Goal: Communication & Community: Share content

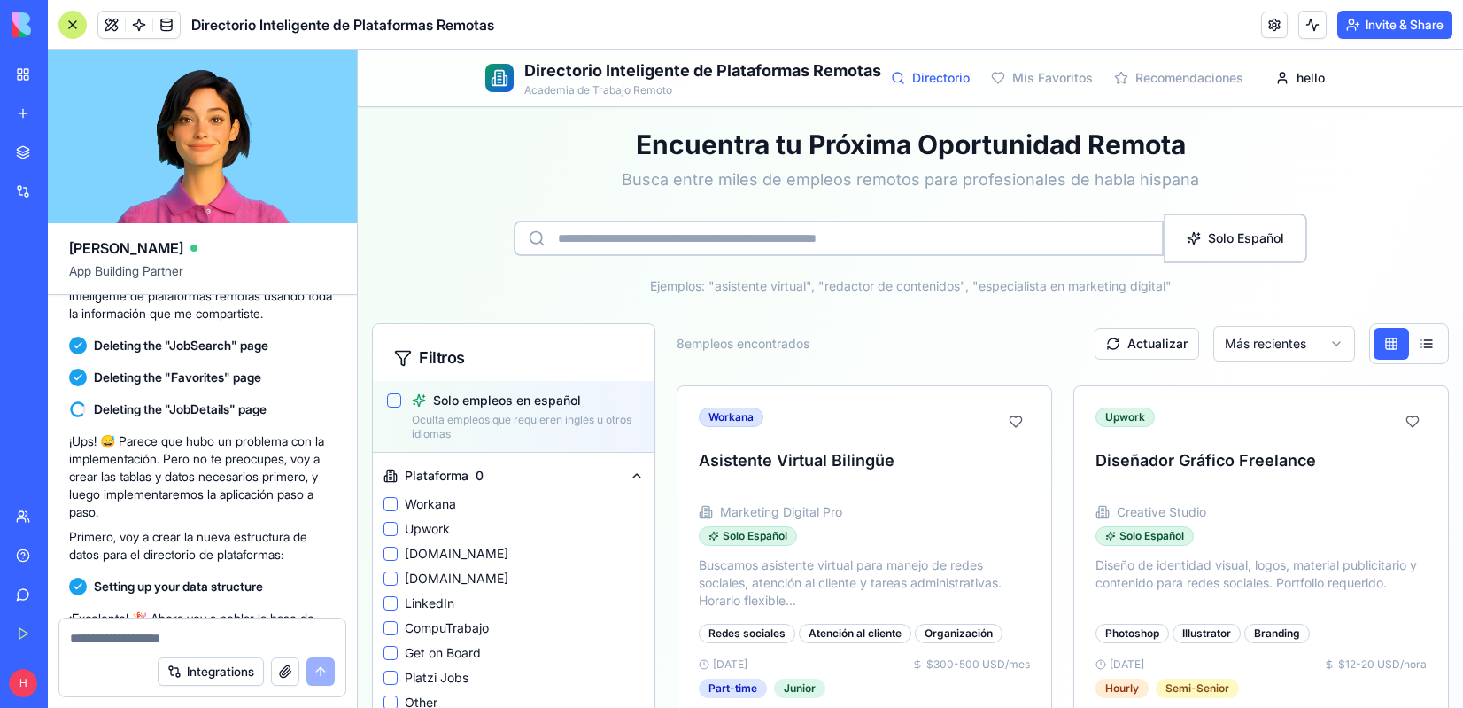
scroll to position [7013, 0]
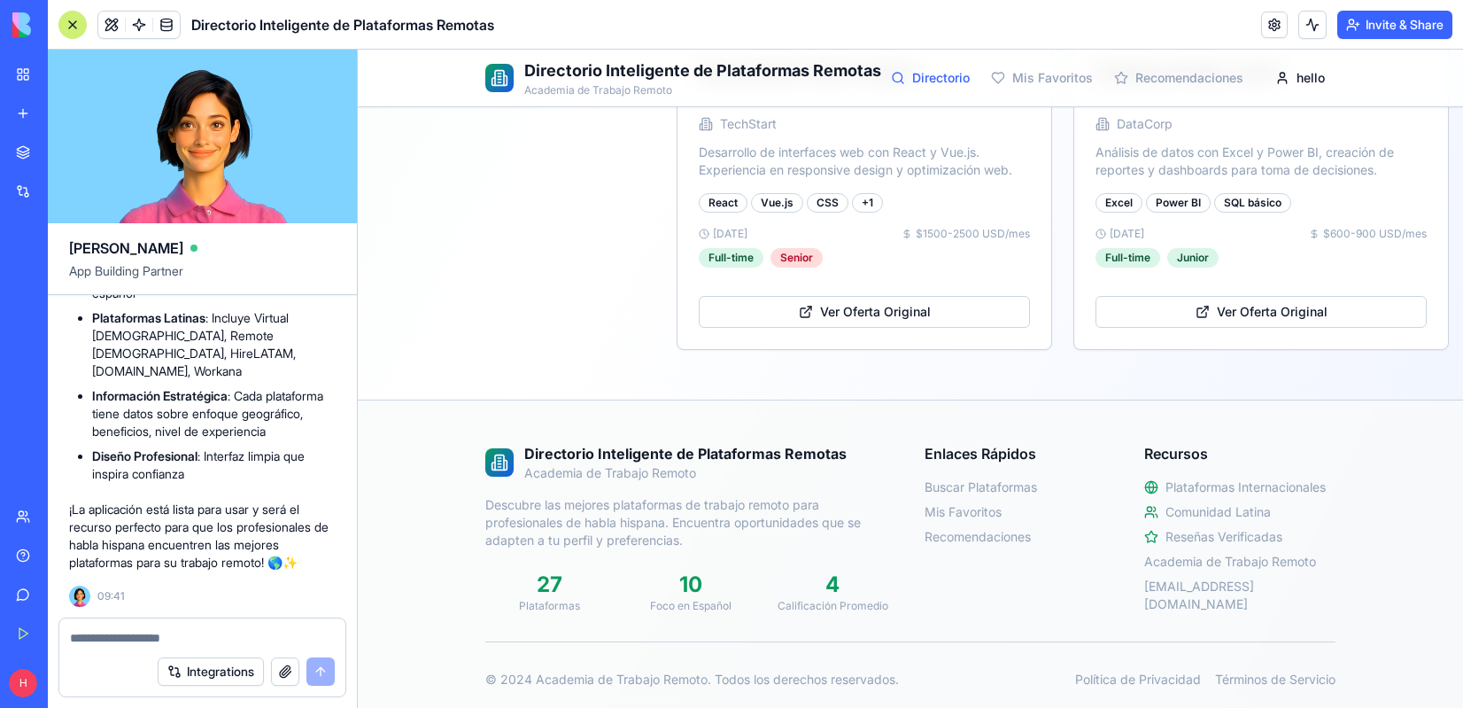
scroll to position [1642, 0]
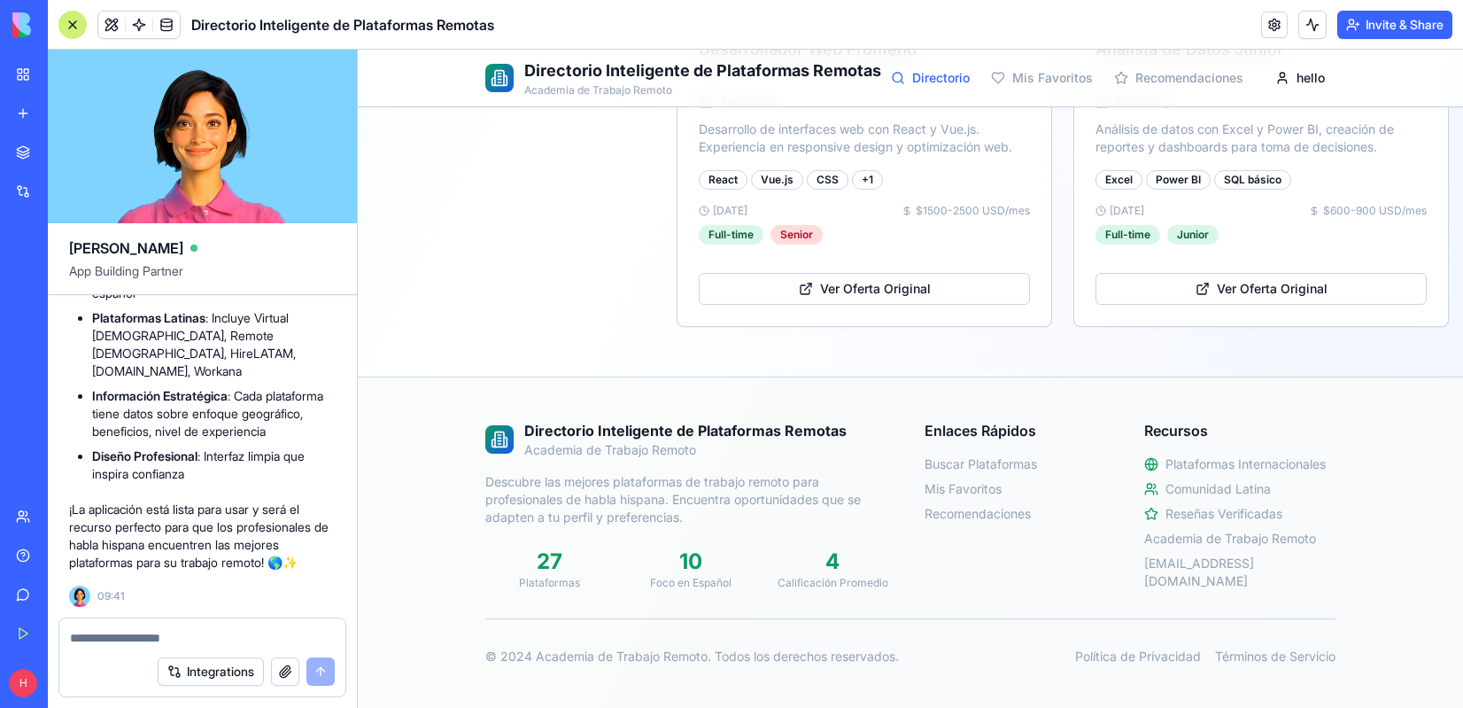
click at [934, 74] on link "Directorio" at bounding box center [930, 78] width 79 height 18
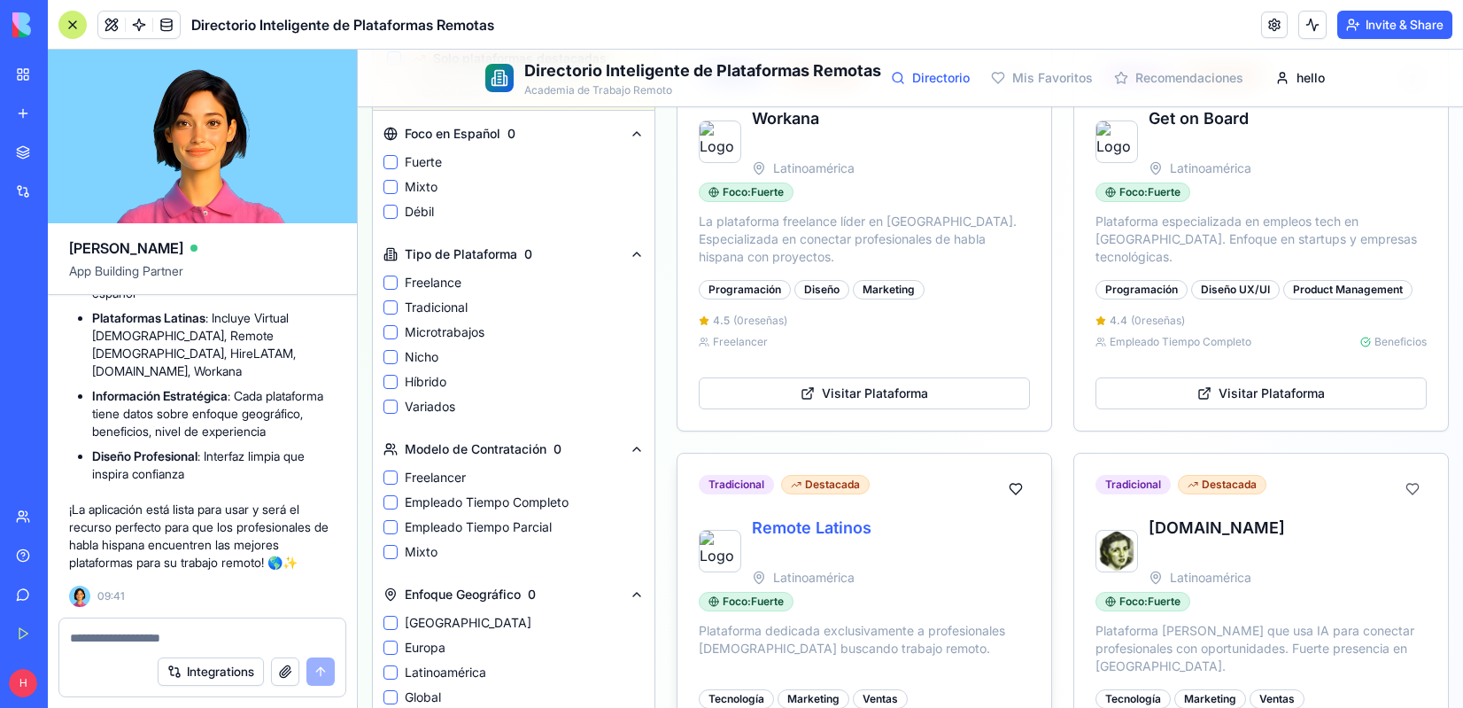
scroll to position [740, 0]
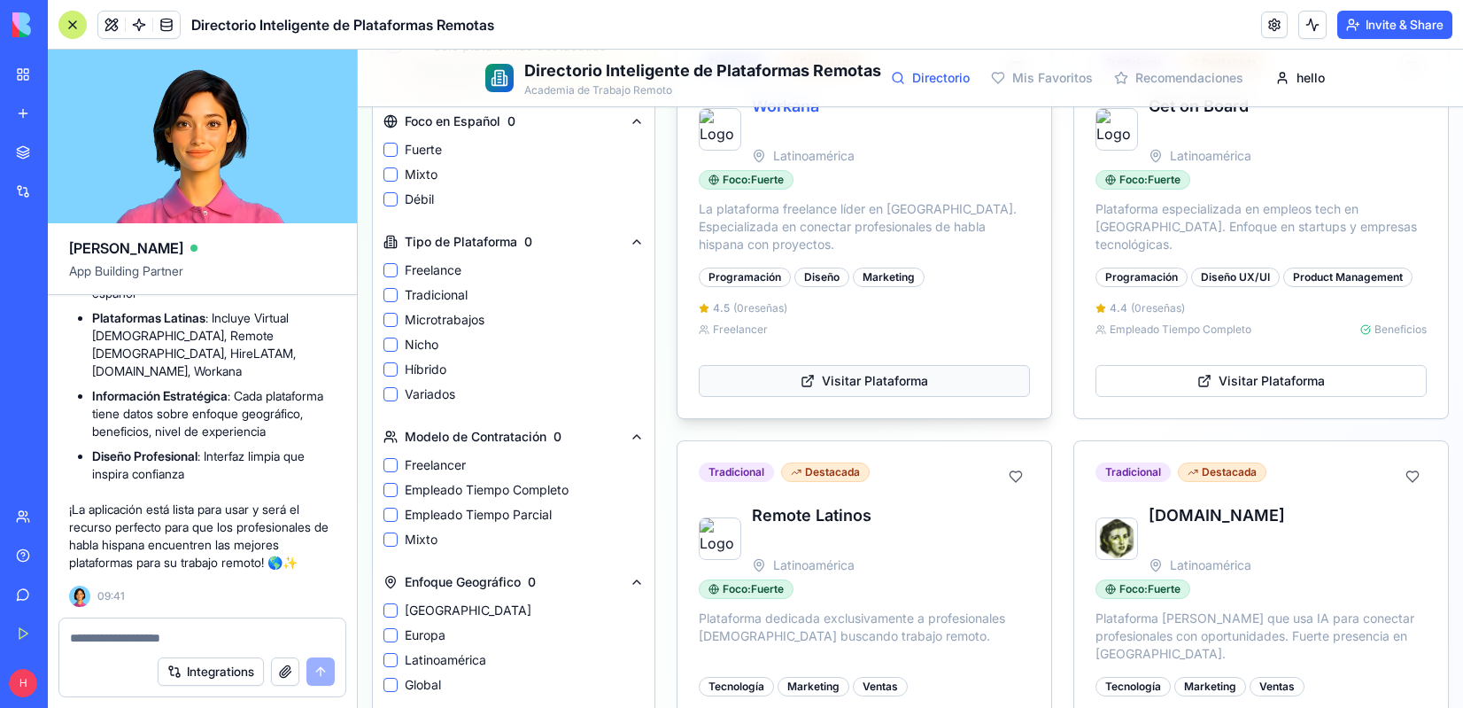
click at [887, 379] on button "Visitar Plataforma" at bounding box center [864, 381] width 331 height 32
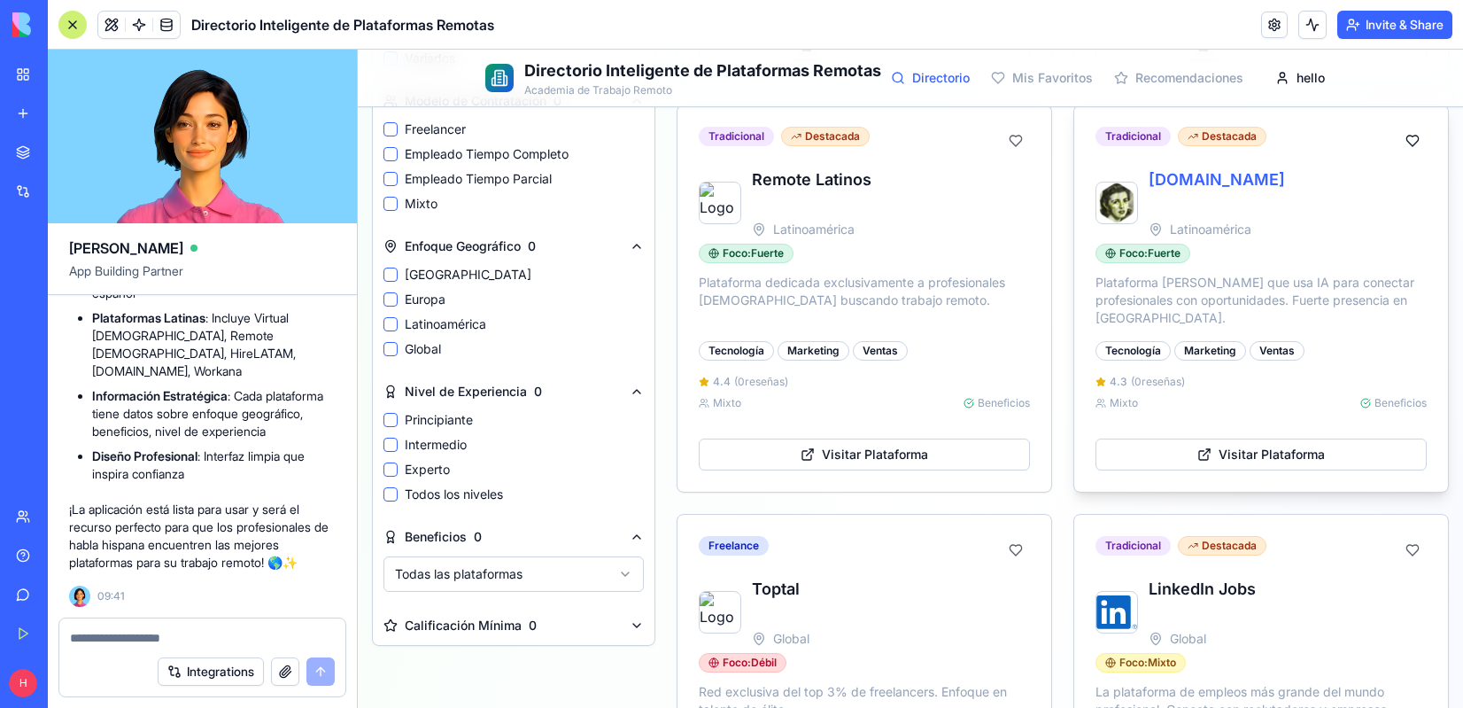
scroll to position [1084, 0]
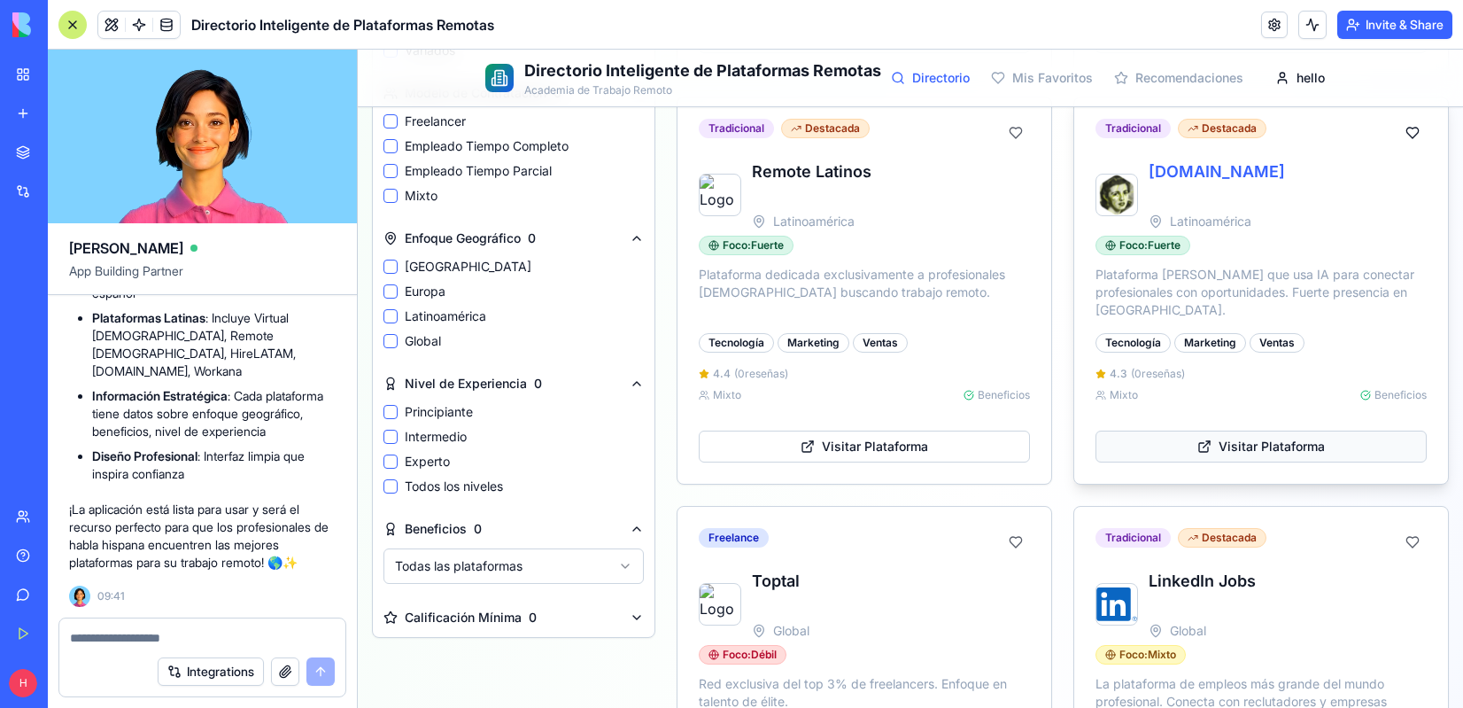
click at [1232, 448] on button "Visitar Plataforma" at bounding box center [1261, 446] width 331 height 32
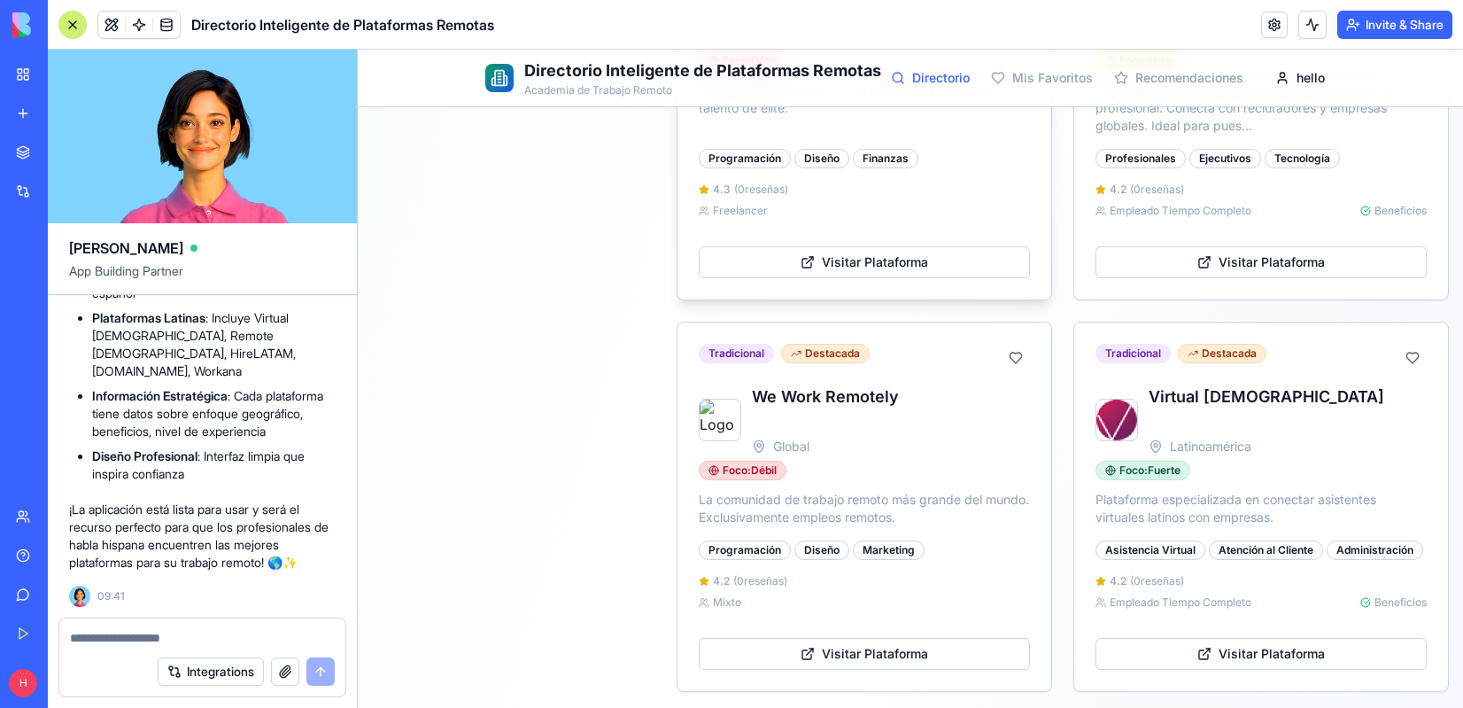
scroll to position [1691, 0]
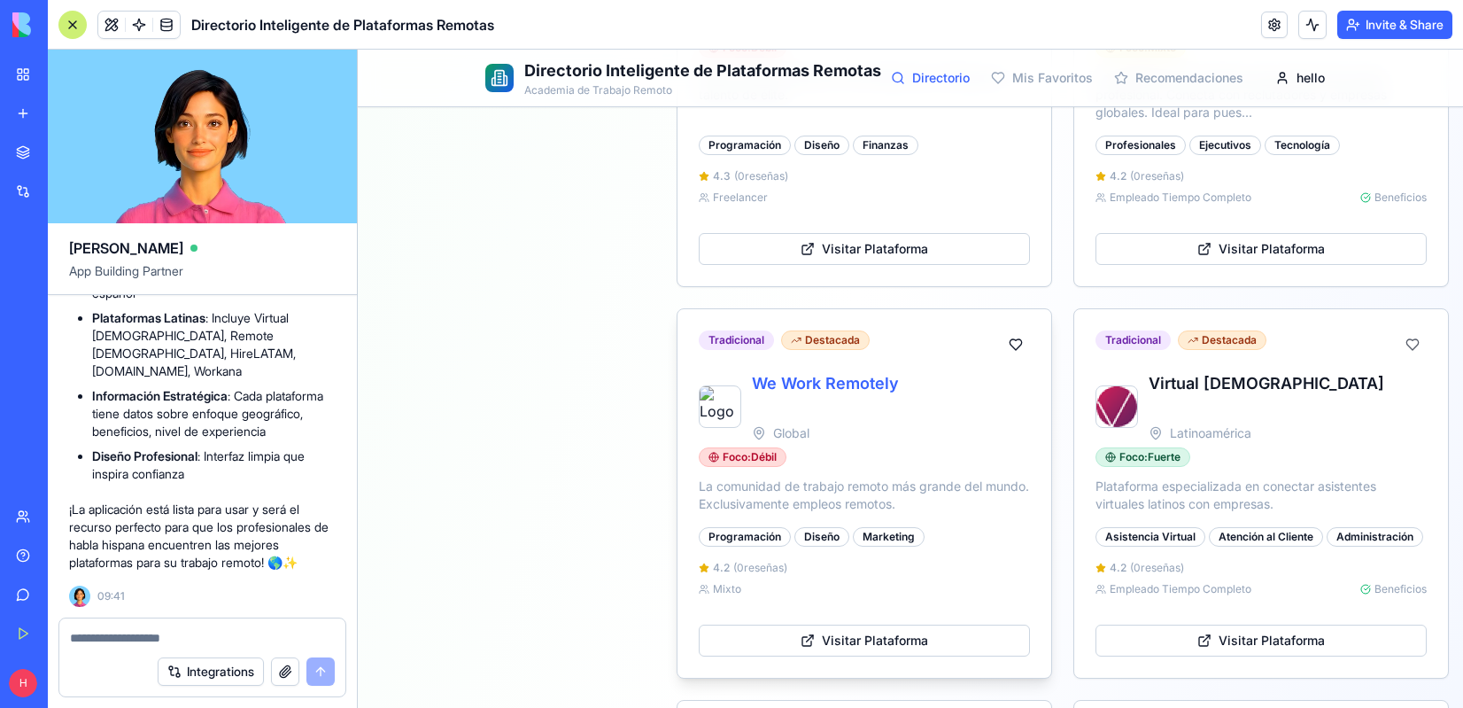
click at [838, 477] on p "La comunidad de trabajo remoto más grande del mundo. Exclusivamente empleos rem…" at bounding box center [864, 494] width 331 height 35
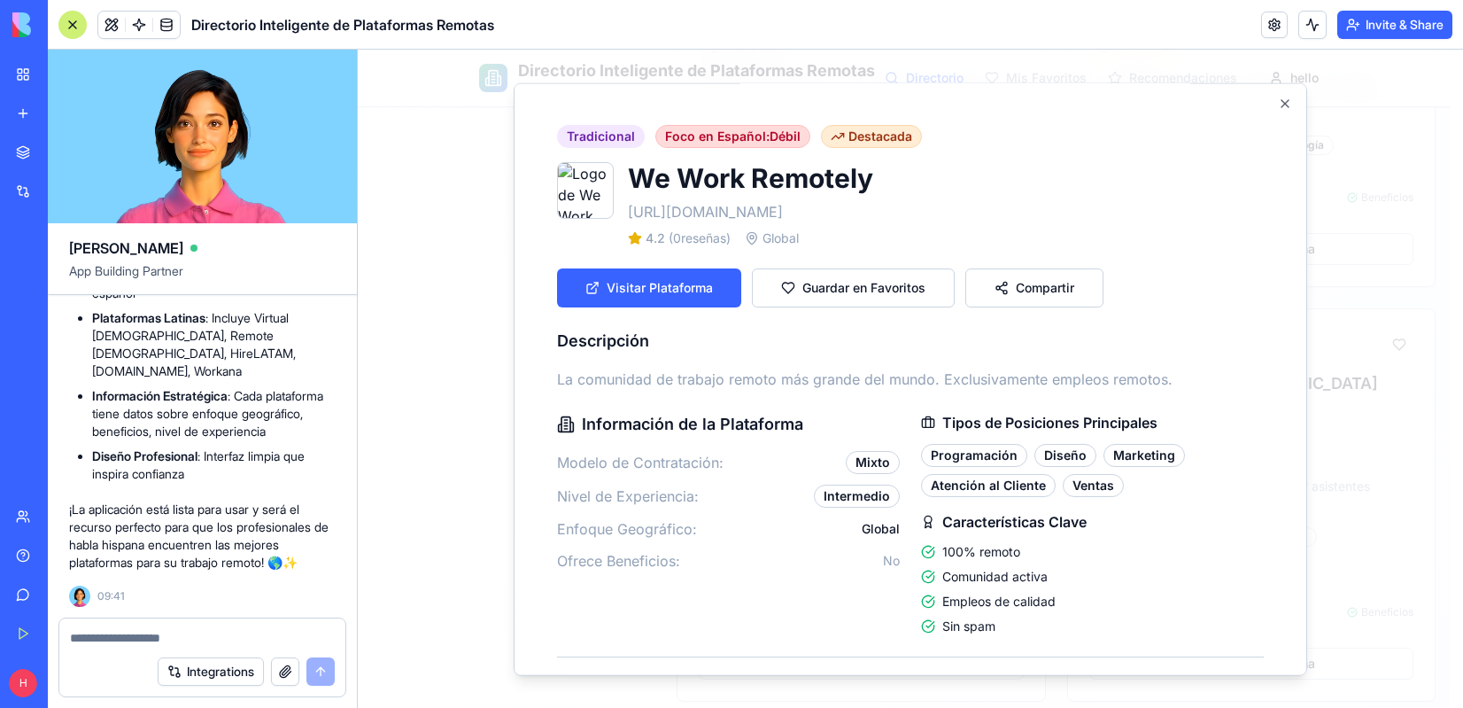
scroll to position [0, 0]
click at [1278, 102] on icon "button" at bounding box center [1285, 104] width 14 height 14
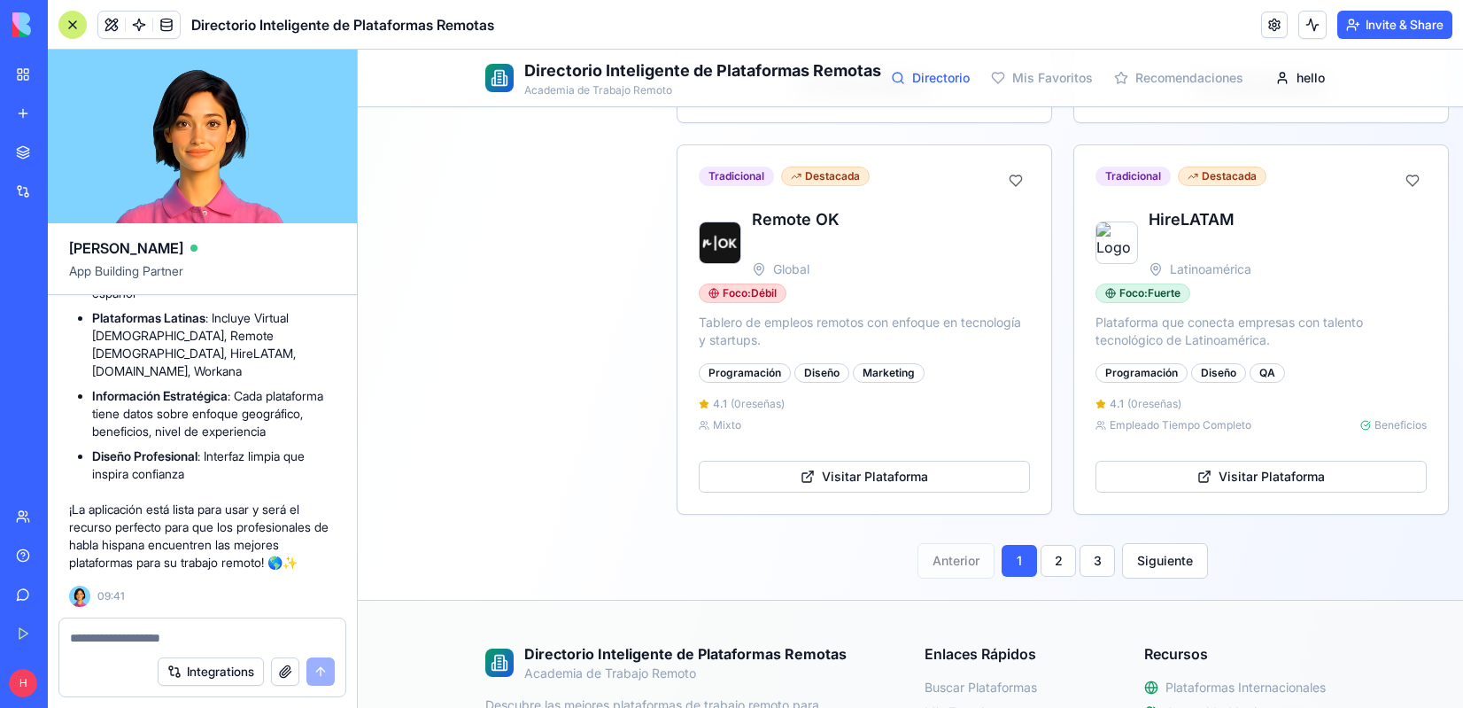
scroll to position [2664, 0]
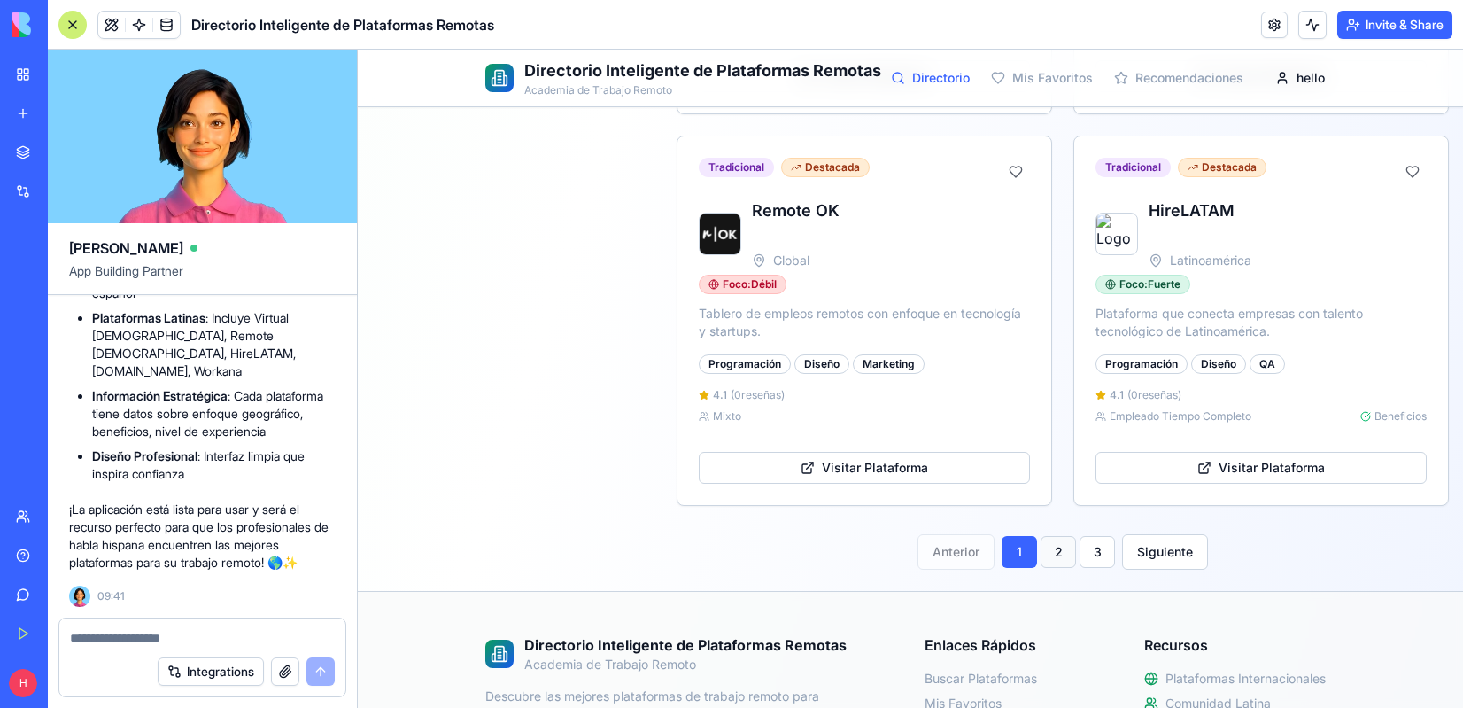
click at [1058, 568] on button "2" at bounding box center [1058, 552] width 35 height 32
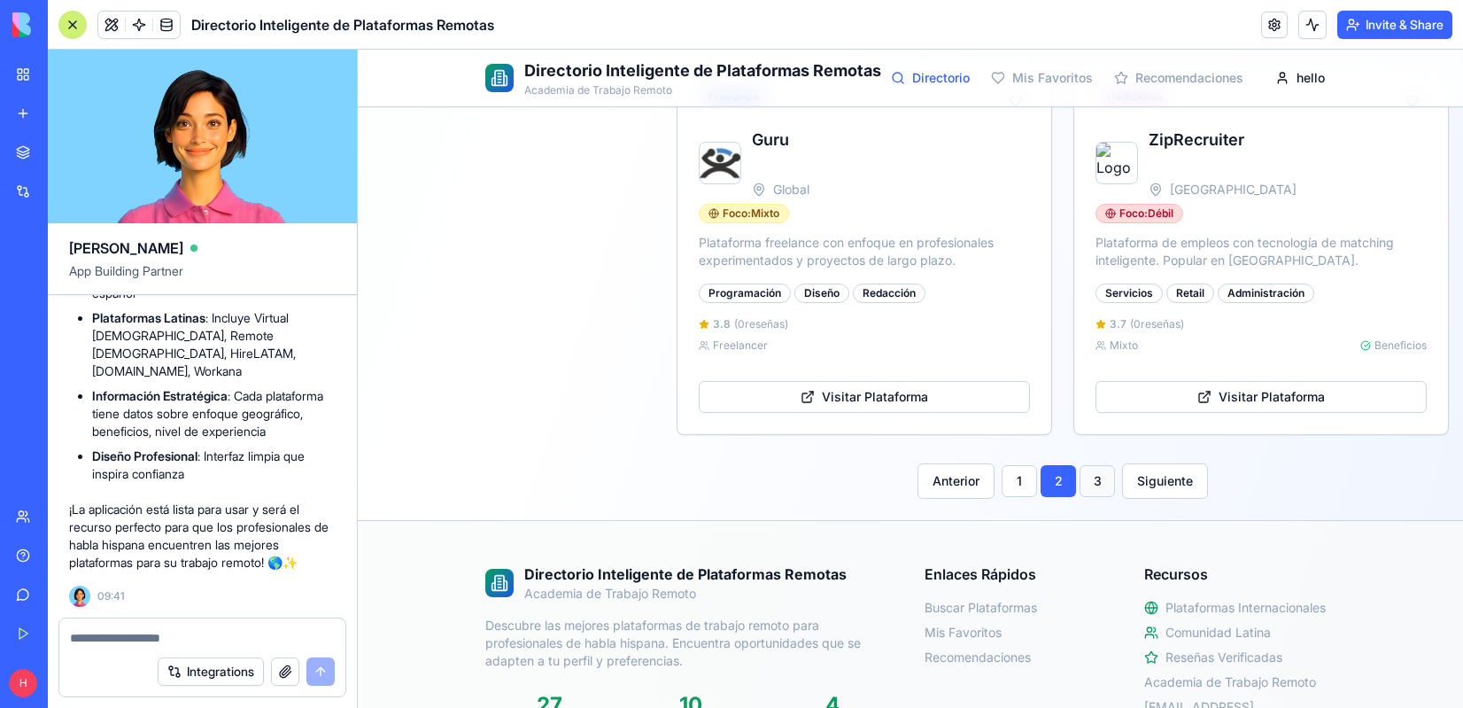
click at [1090, 497] on button "3" at bounding box center [1097, 481] width 35 height 32
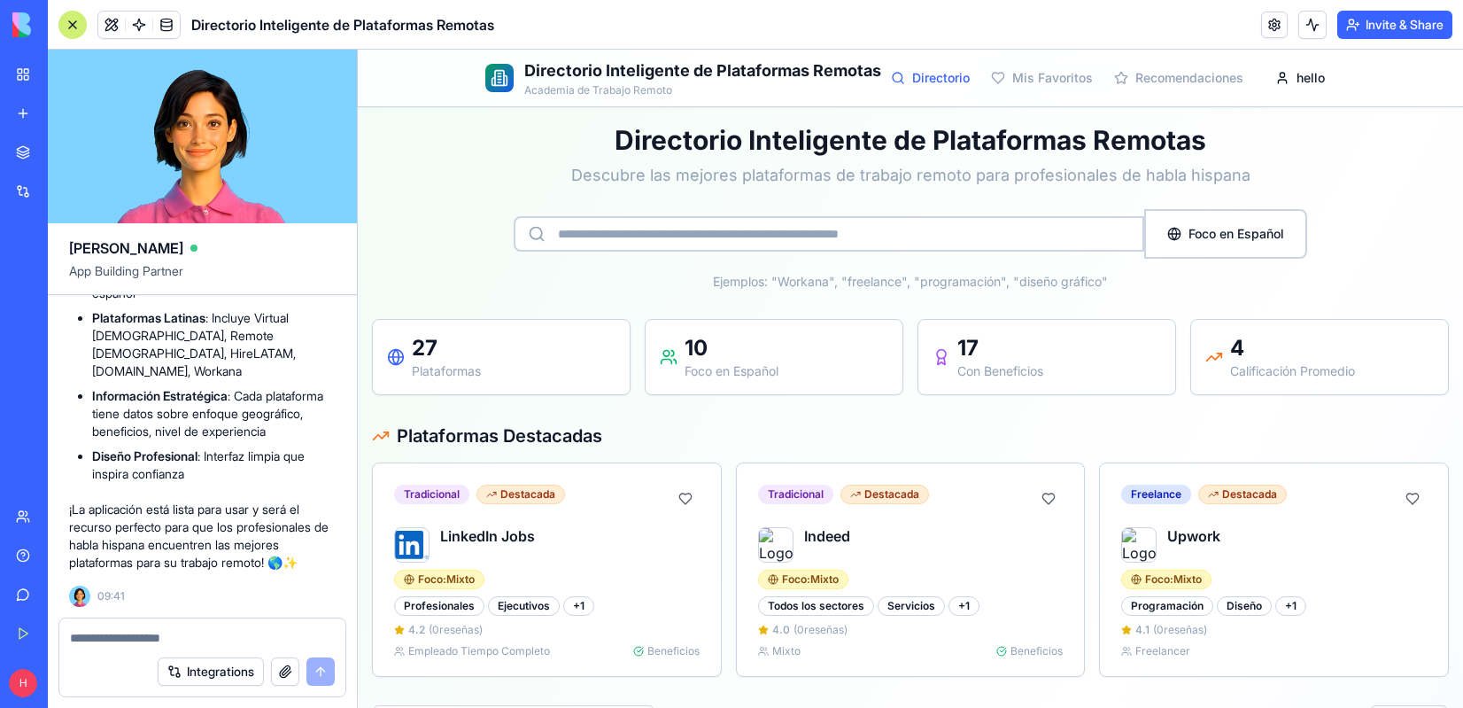
scroll to position [0, 0]
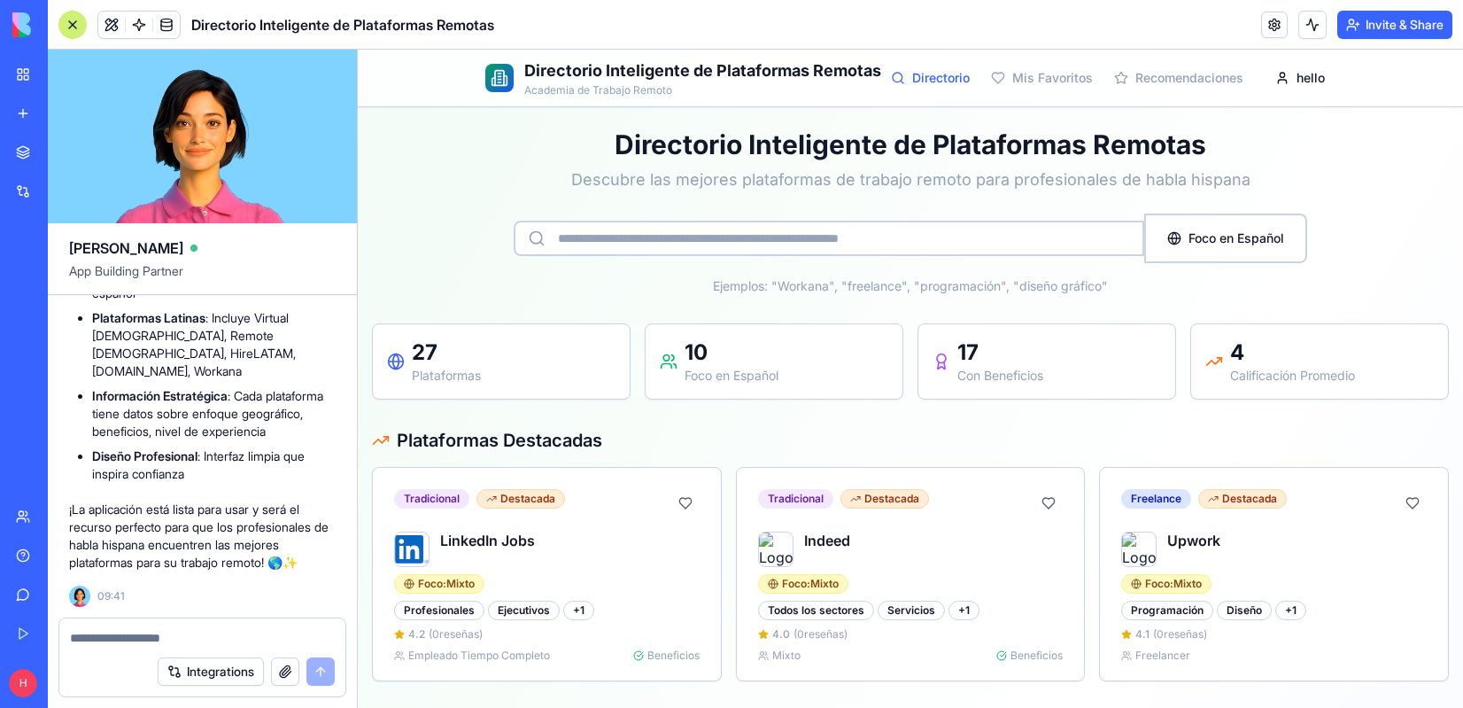
click at [117, 635] on textarea at bounding box center [202, 638] width 265 height 18
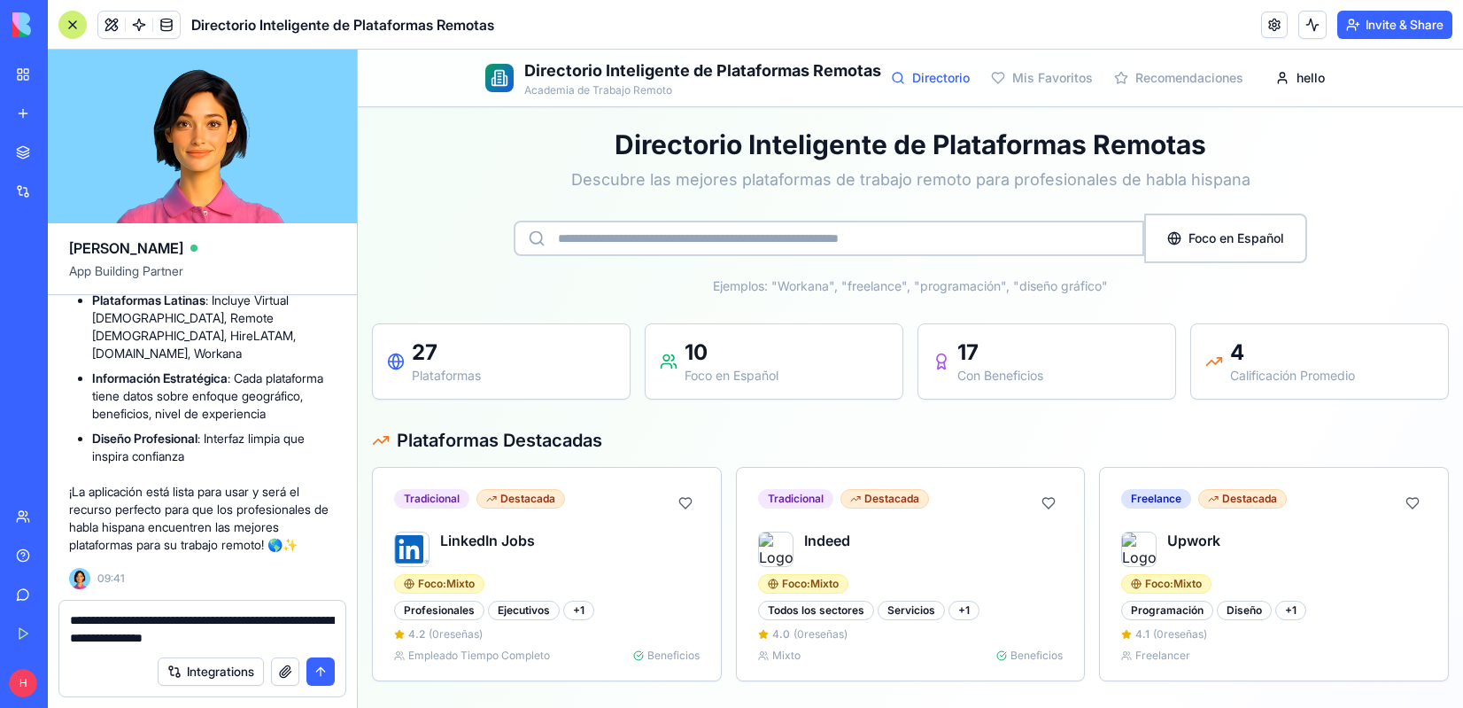
click at [266, 639] on textarea "**********" at bounding box center [202, 628] width 265 height 35
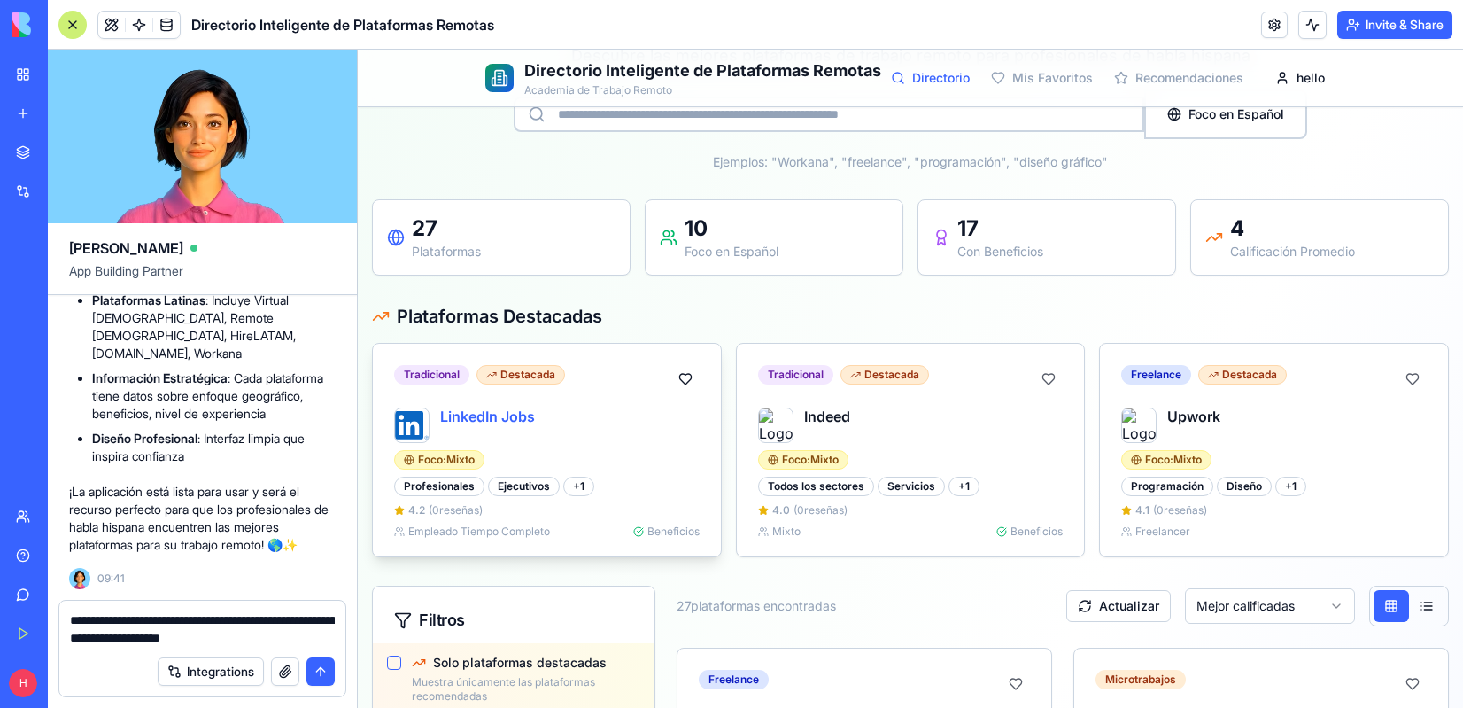
scroll to position [131, 0]
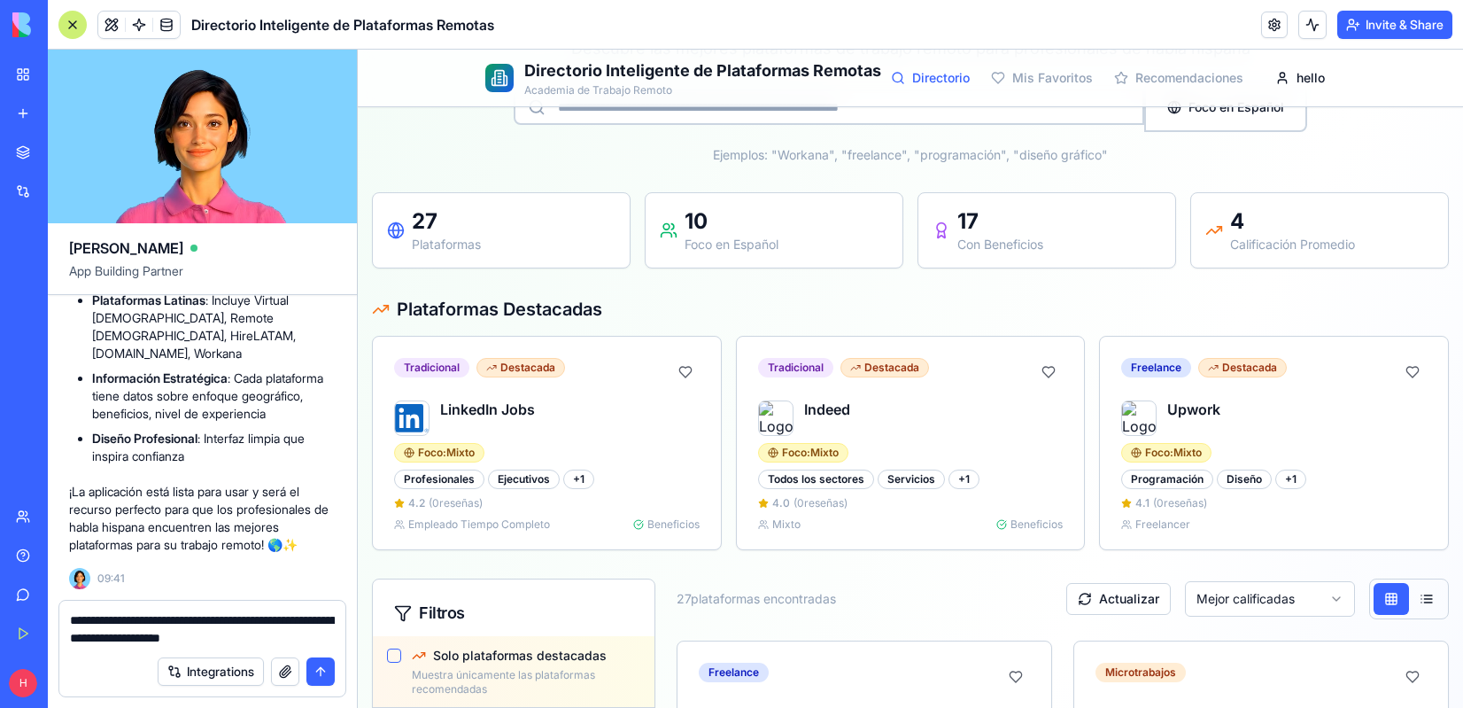
click at [283, 670] on button "button" at bounding box center [285, 671] width 28 height 28
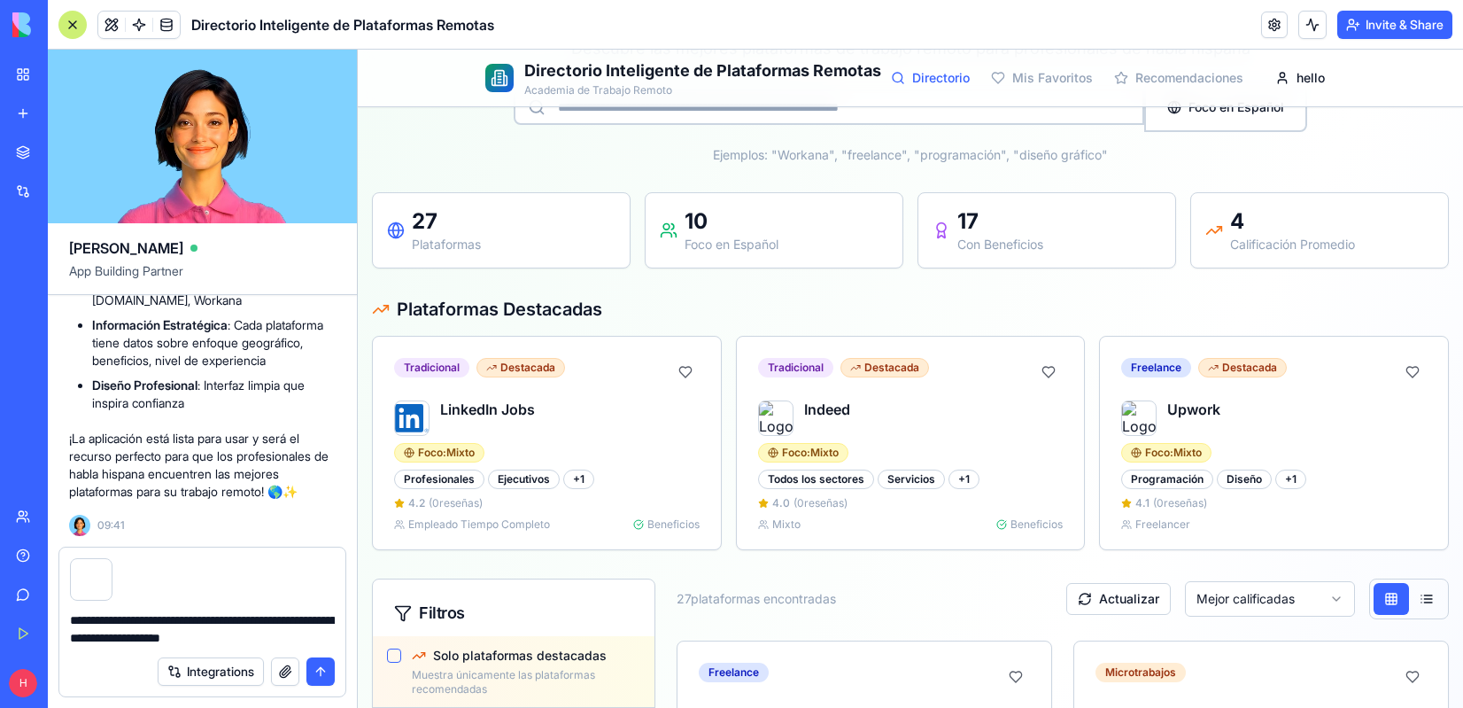
click at [280, 640] on textarea "**********" at bounding box center [202, 628] width 265 height 35
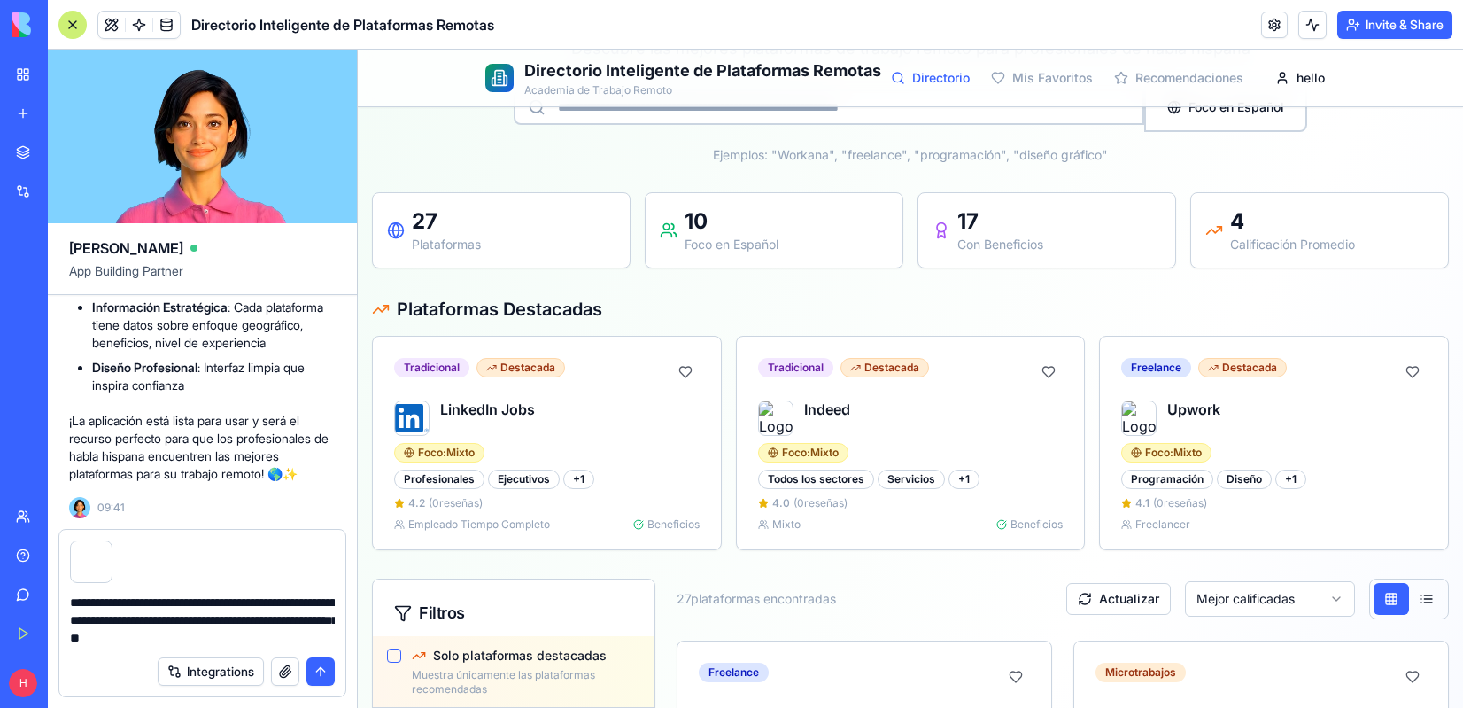
type textarea "**********"
click at [329, 674] on button "submit" at bounding box center [320, 671] width 28 height 28
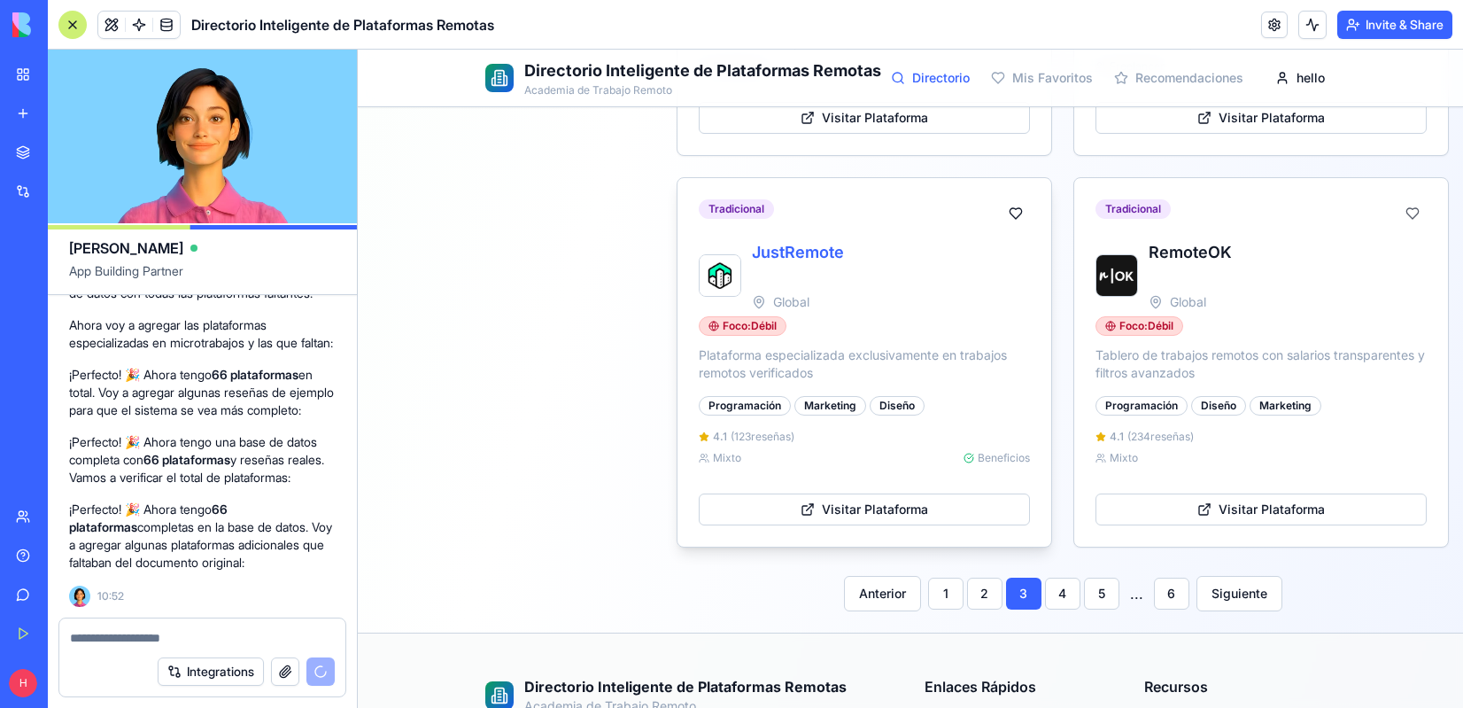
scroll to position [2572, 0]
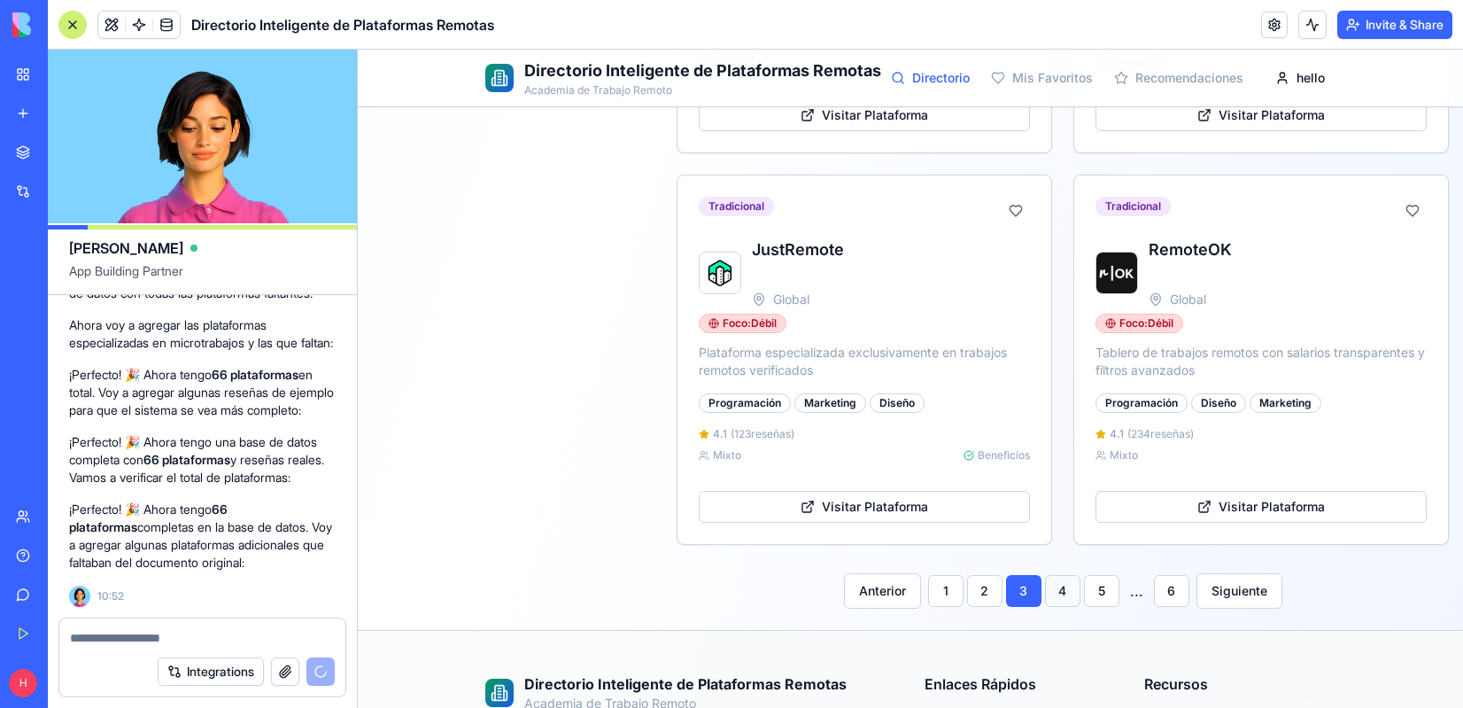
click at [1061, 594] on button "4" at bounding box center [1062, 591] width 35 height 32
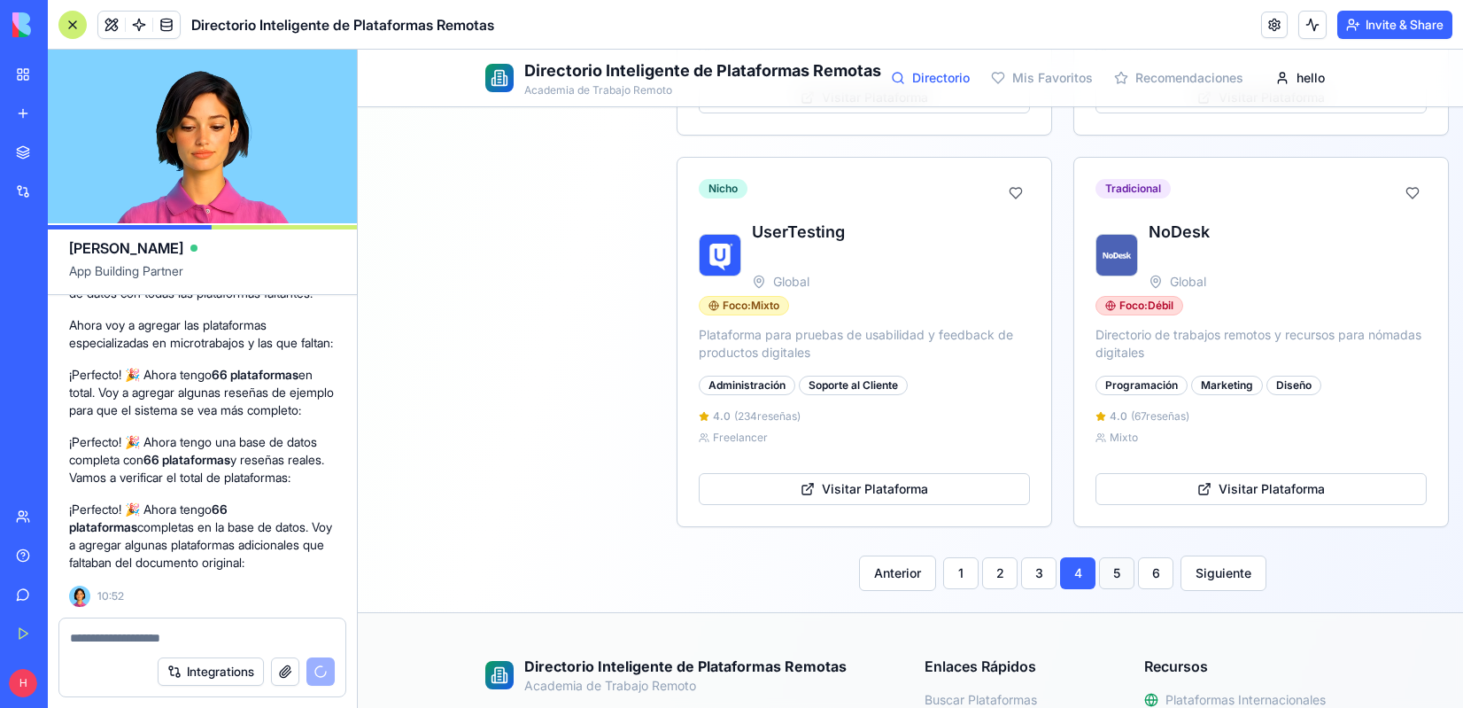
click at [1118, 589] on button "5" at bounding box center [1116, 573] width 35 height 32
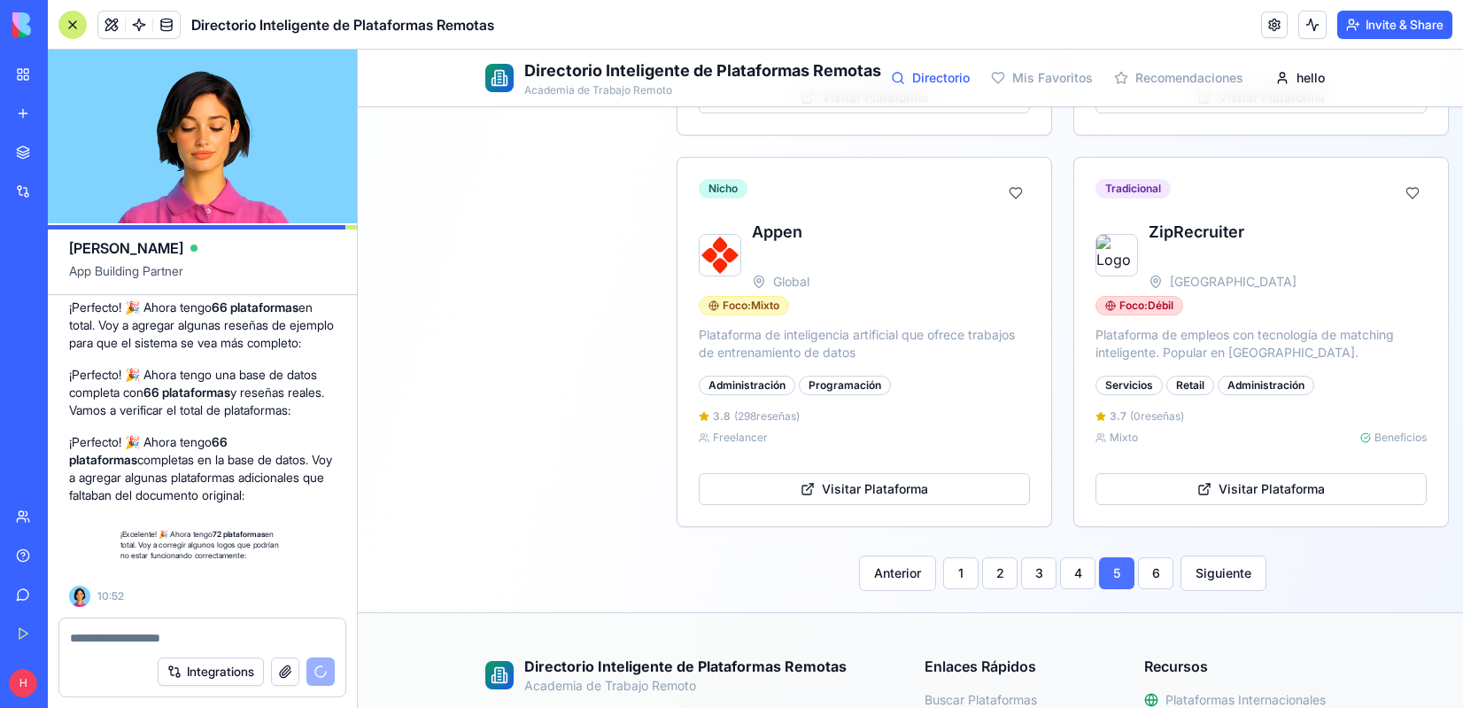
scroll to position [10313, 0]
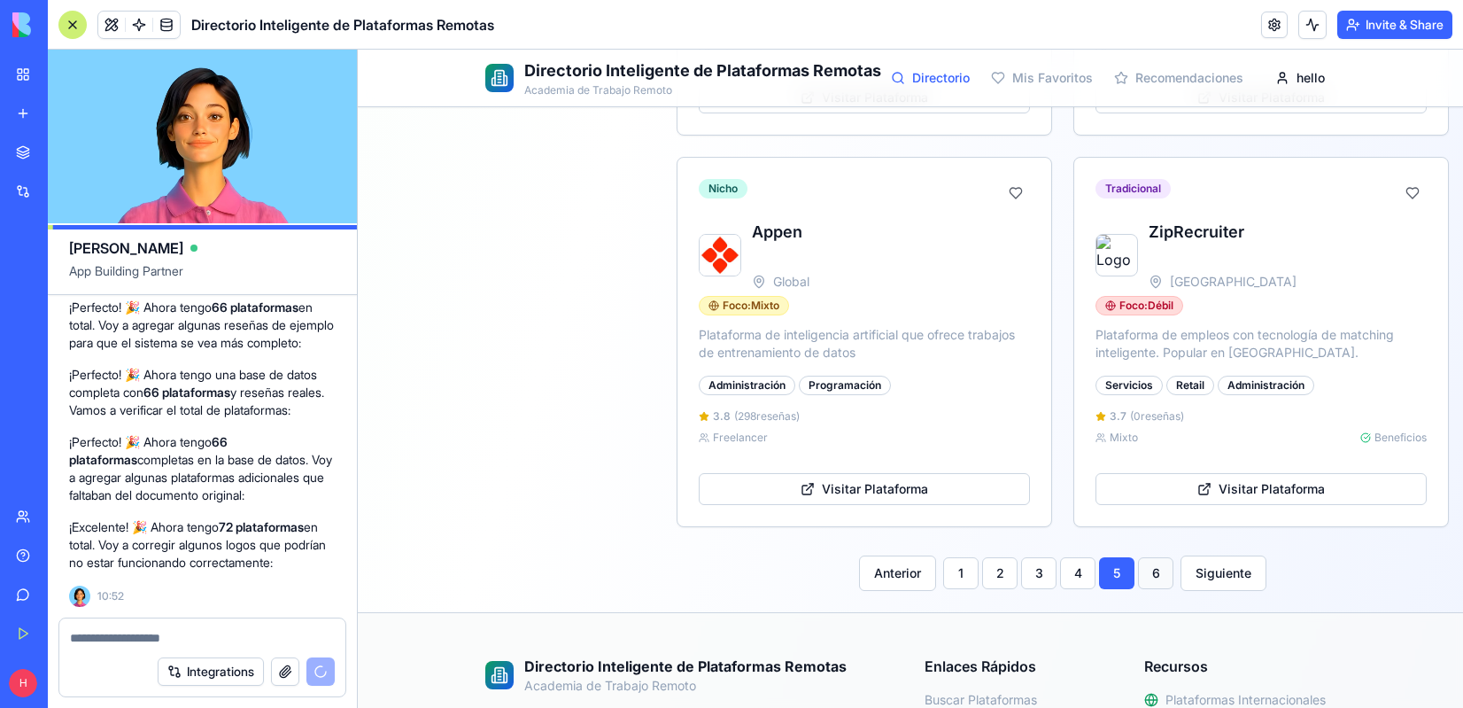
click at [1140, 577] on button "6" at bounding box center [1155, 573] width 35 height 32
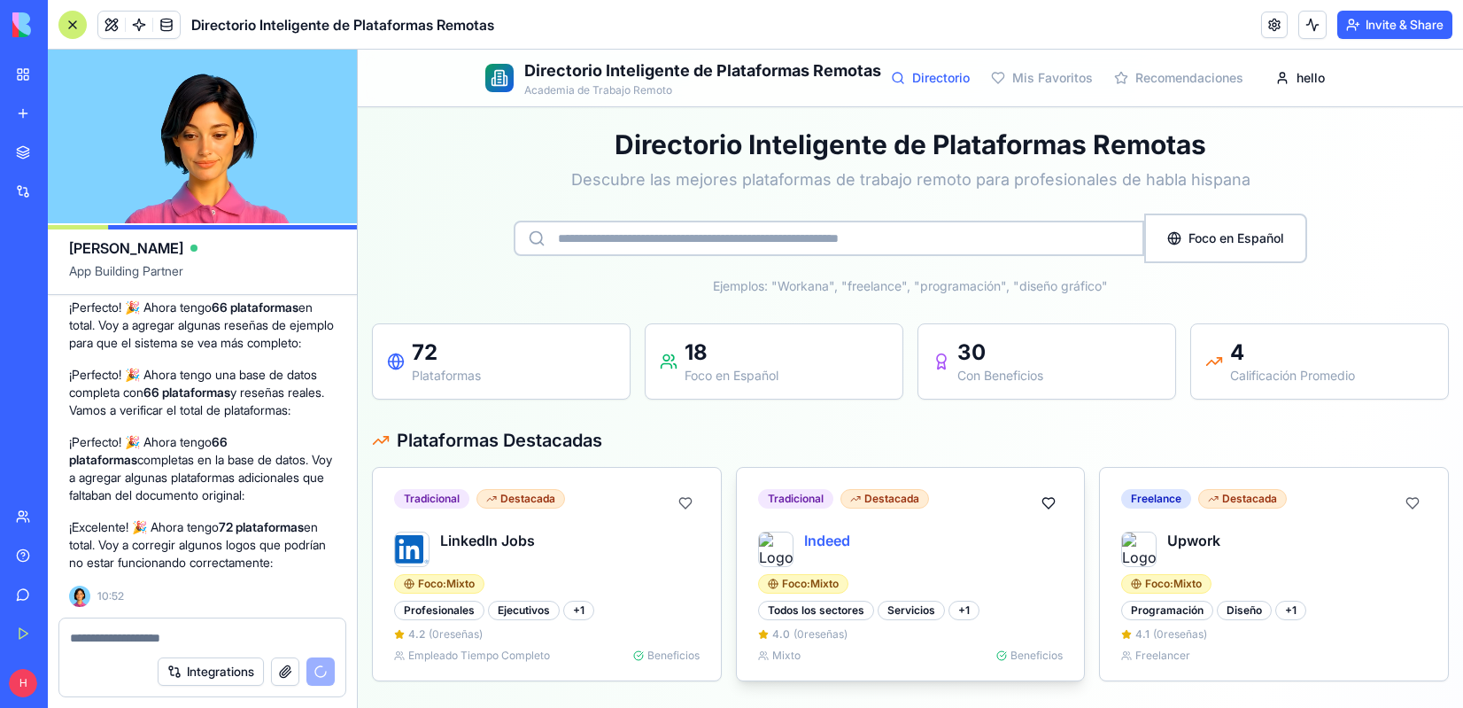
scroll to position [11355, 0]
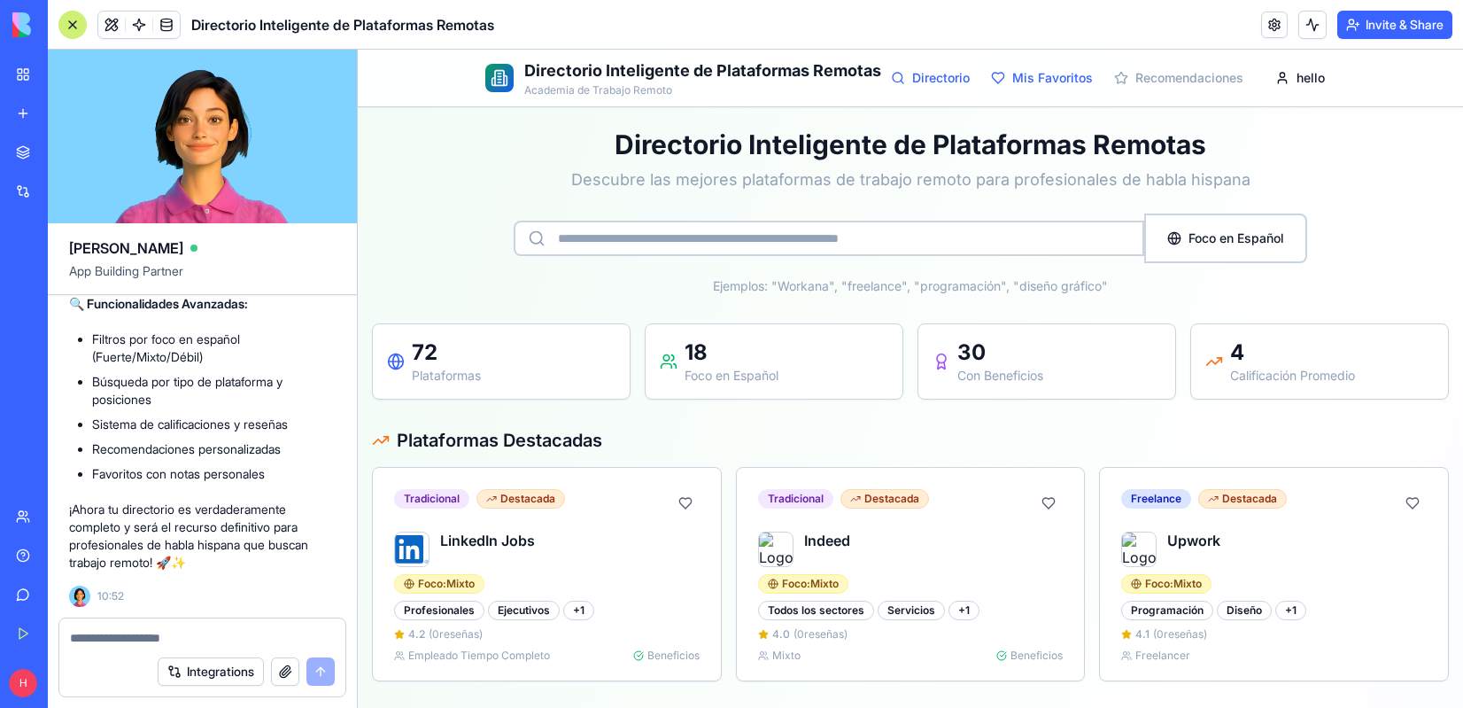
click at [1026, 74] on link "Mis Favoritos" at bounding box center [1042, 78] width 102 height 18
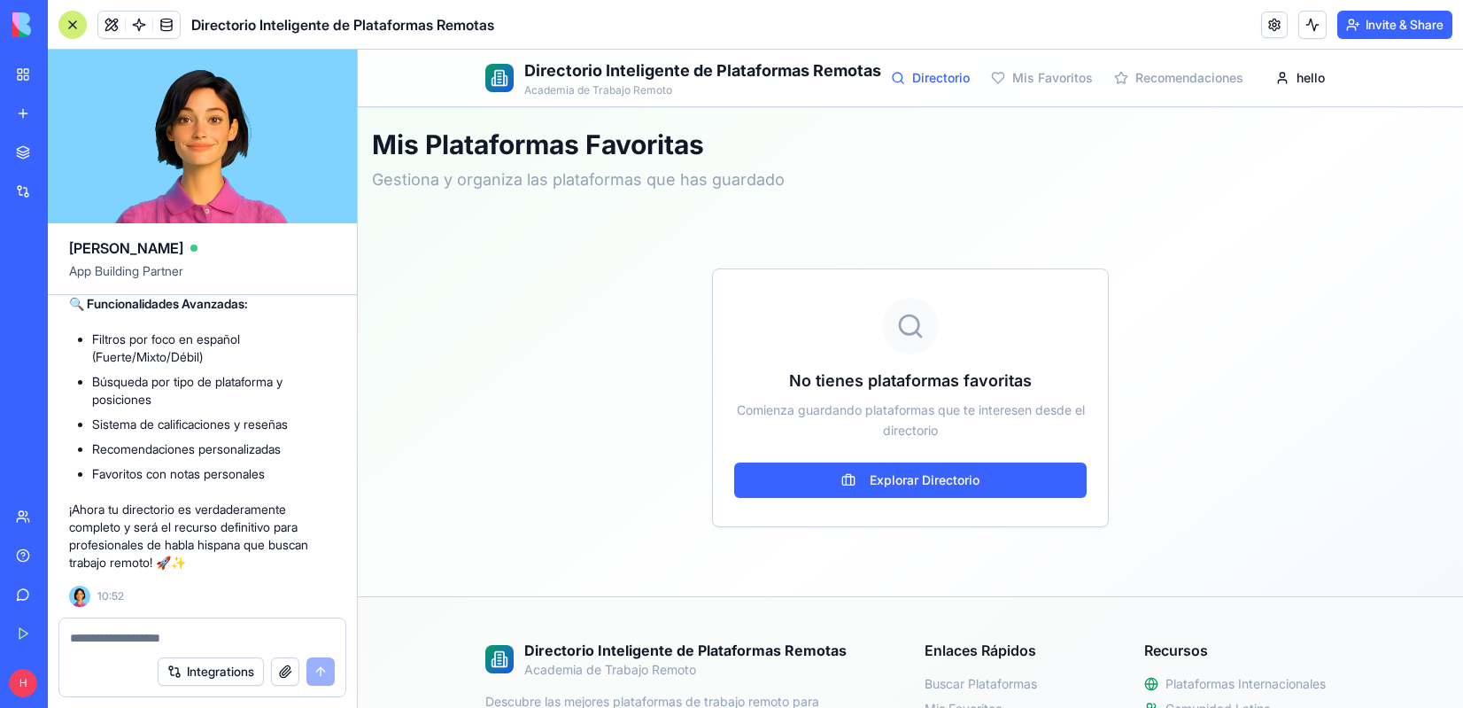
click at [930, 74] on link "Directorio" at bounding box center [930, 78] width 79 height 18
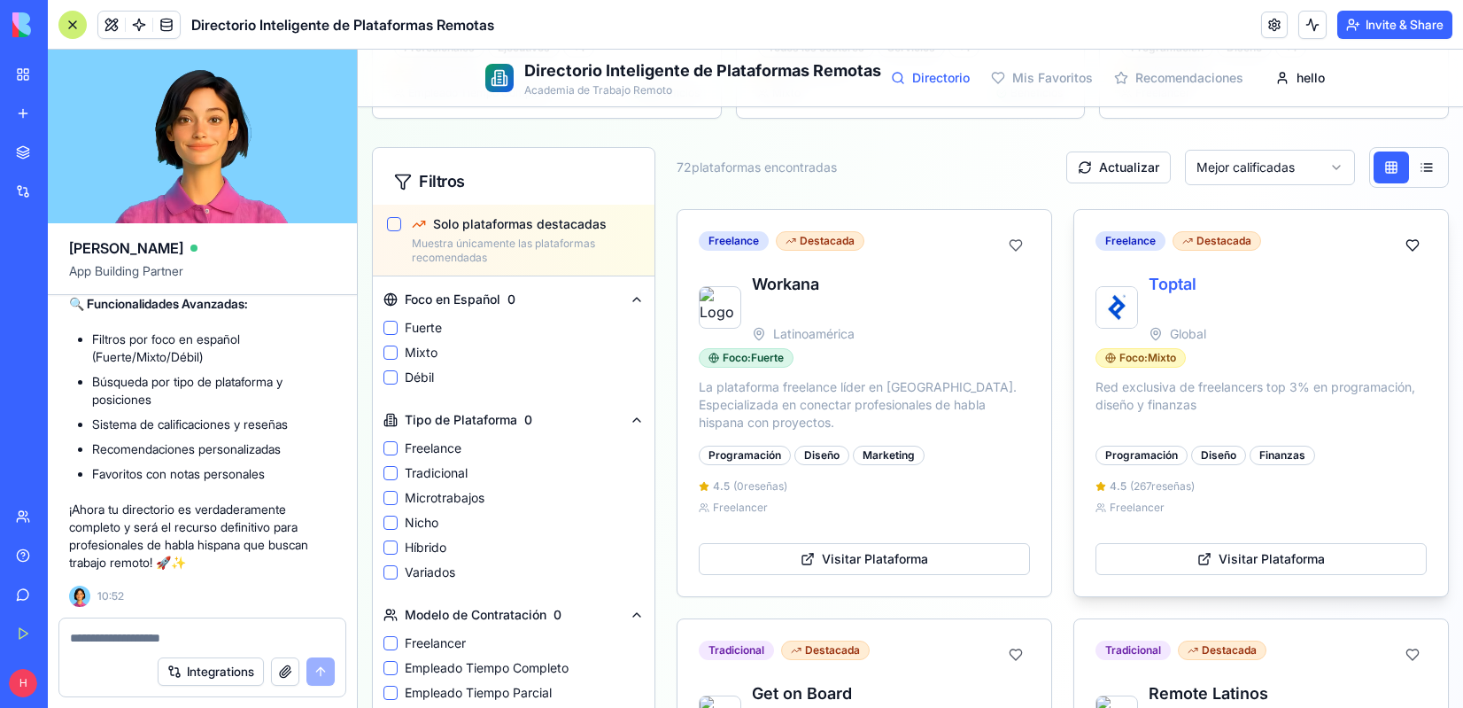
scroll to position [593, 0]
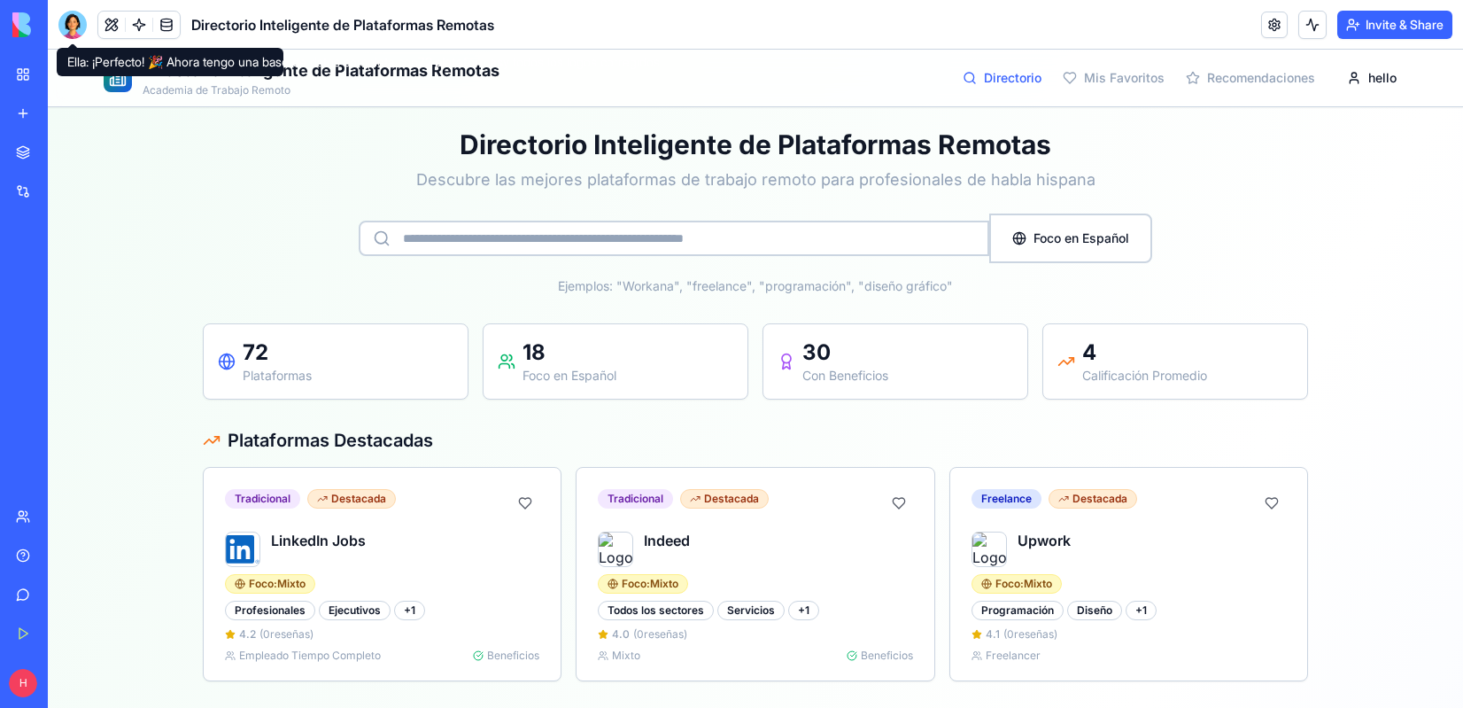
click at [68, 30] on div at bounding box center [72, 25] width 28 height 28
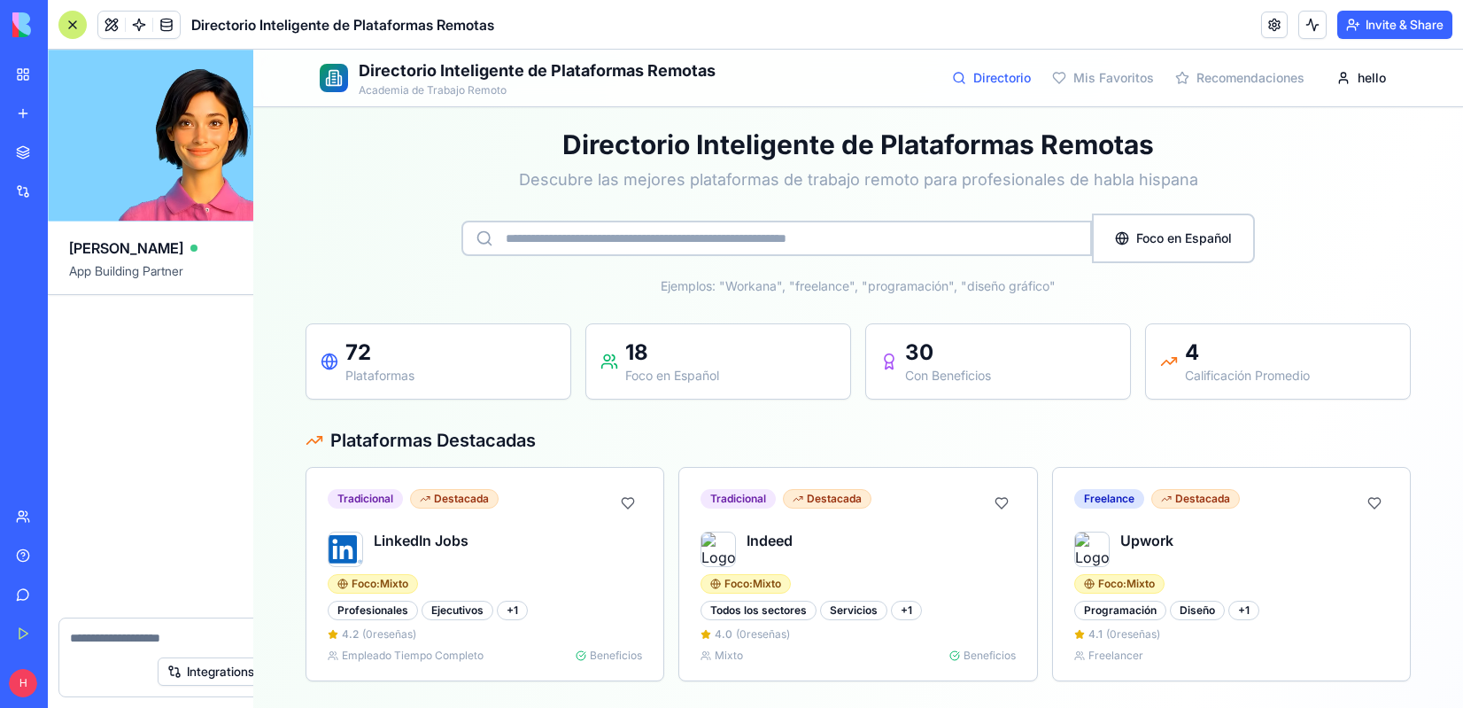
scroll to position [11355, 0]
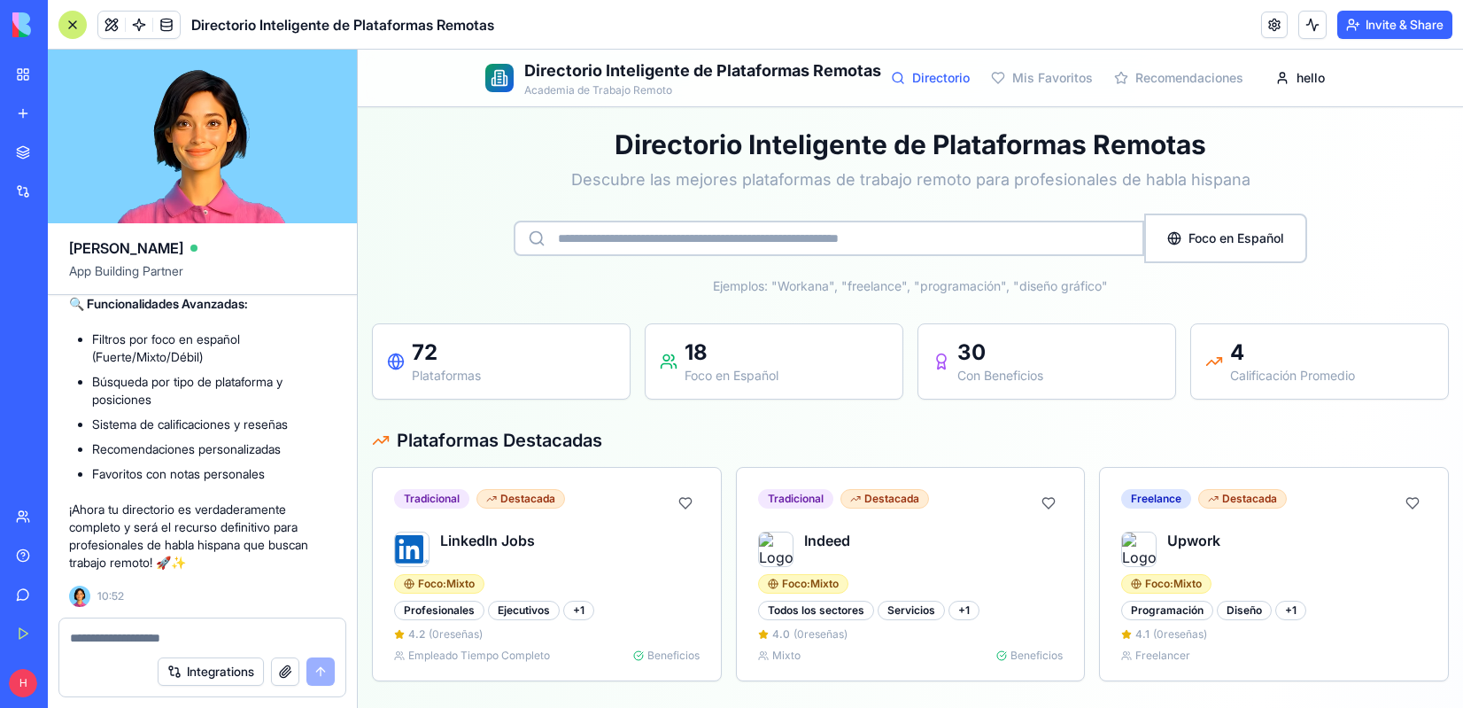
click at [287, 668] on button "button" at bounding box center [285, 671] width 28 height 28
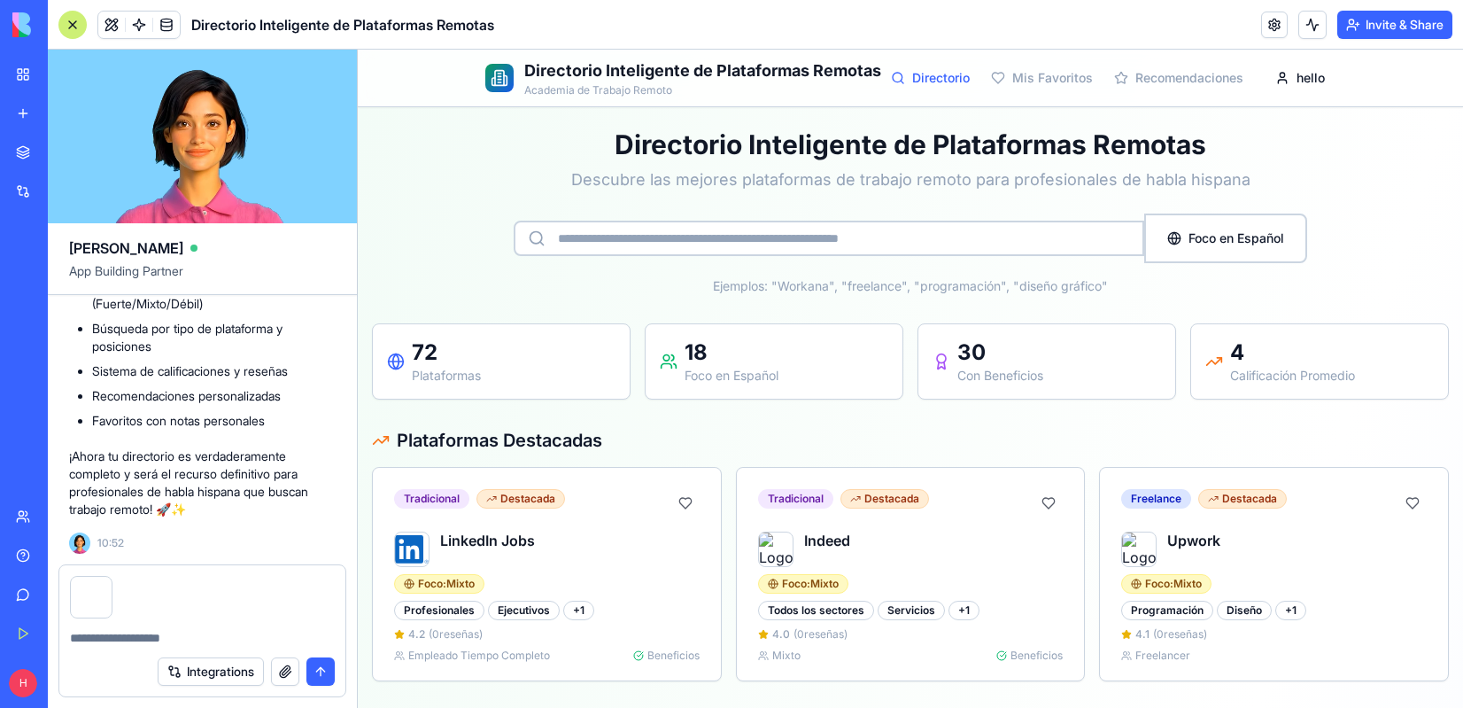
click at [102, 640] on textarea at bounding box center [202, 638] width 265 height 18
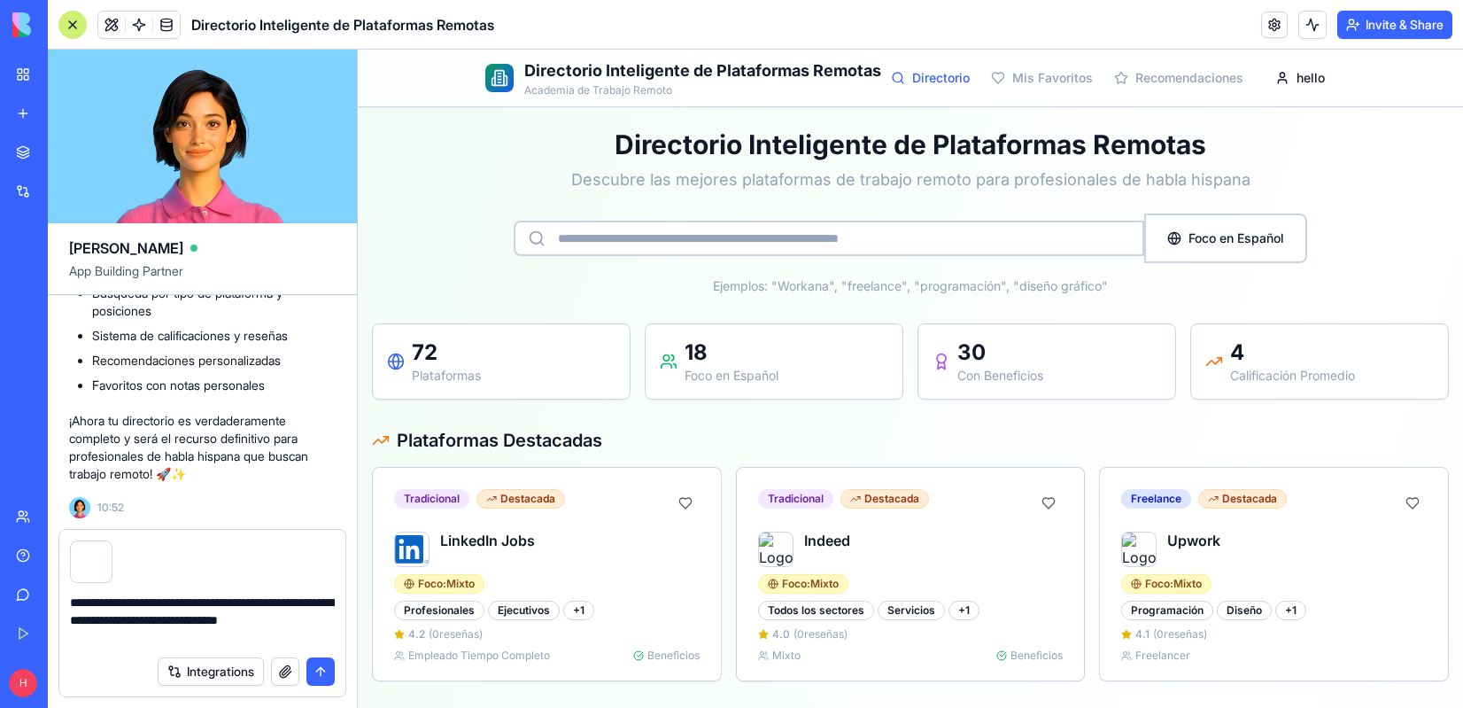
type textarea "**********"
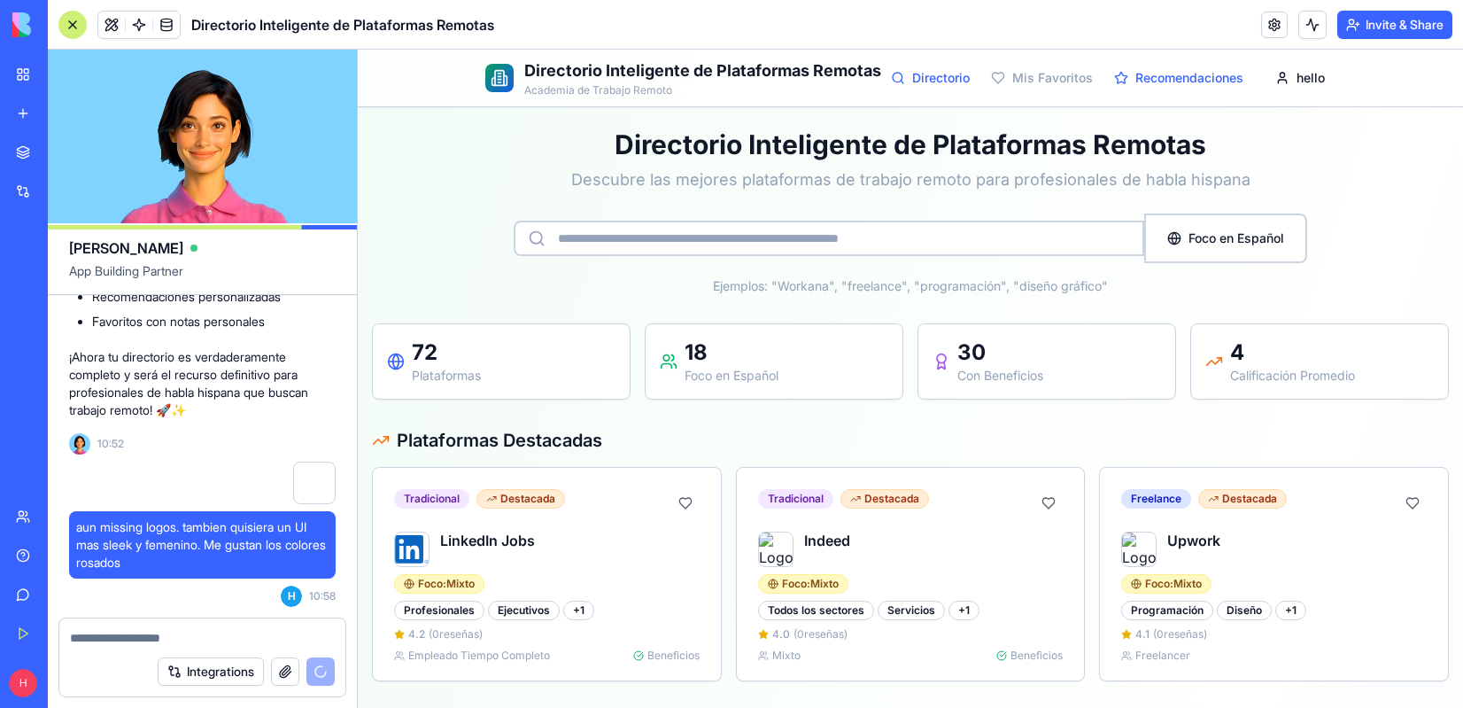
click at [1140, 81] on link "Recomendaciones" at bounding box center [1178, 78] width 129 height 18
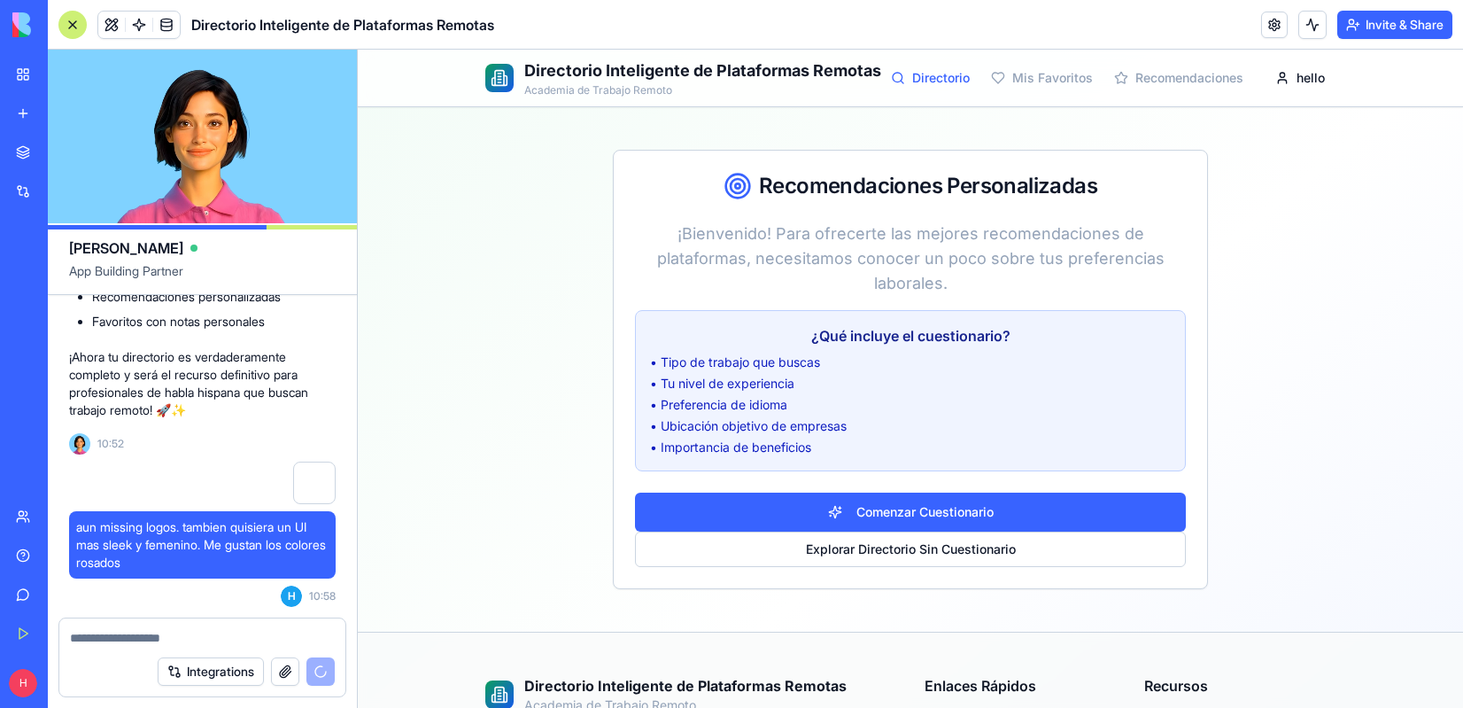
scroll to position [11628, 0]
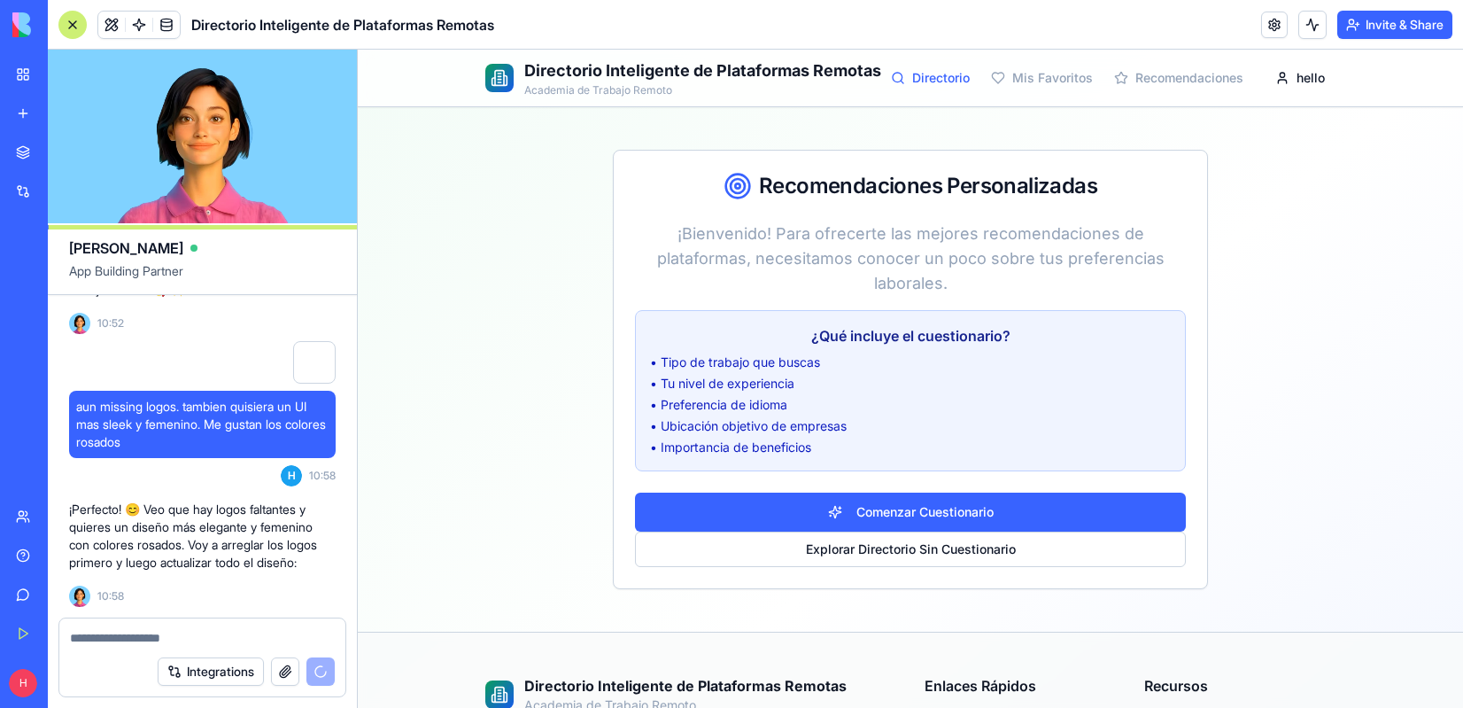
click at [918, 76] on link "Directorio" at bounding box center [930, 78] width 79 height 18
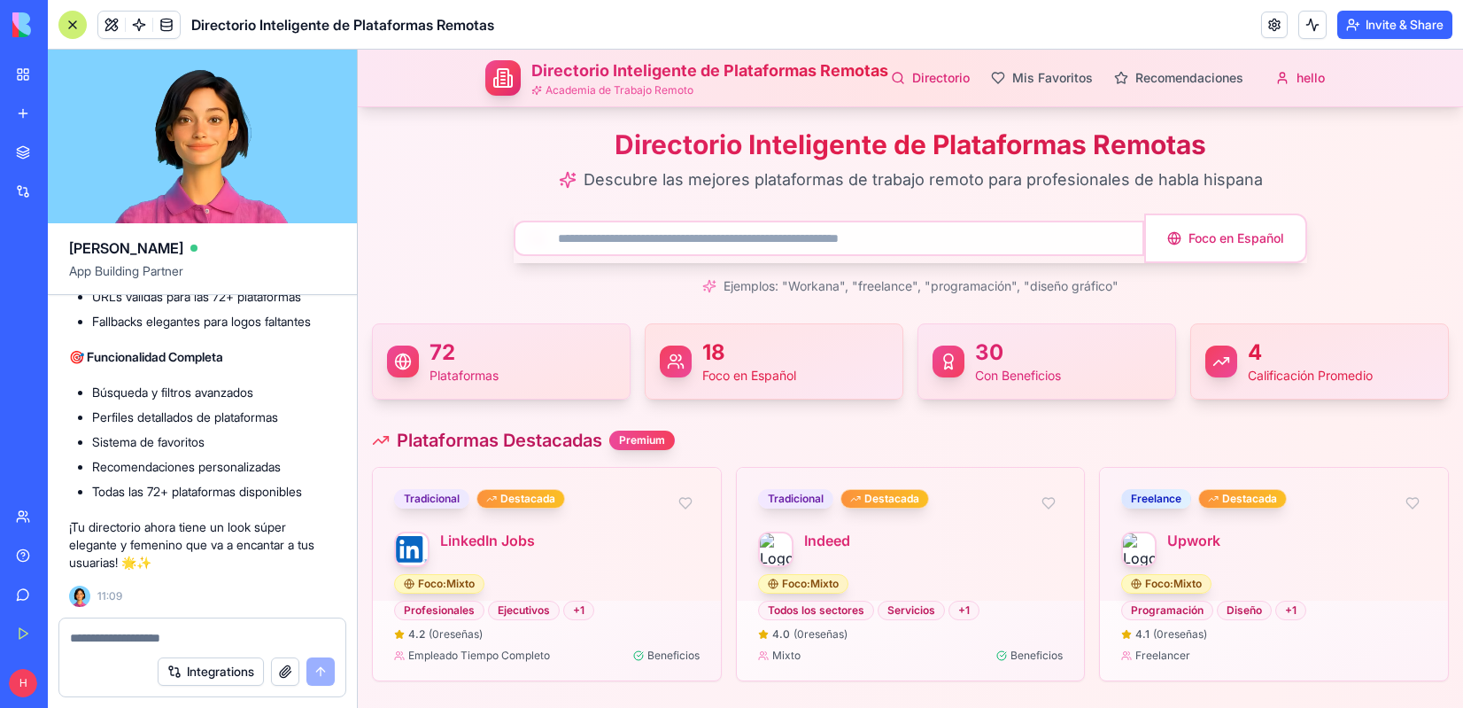
click at [1360, 174] on p "Descubre las mejores plataformas de trabajo remoto para profesionales de habla …" at bounding box center [910, 179] width 1077 height 25
click at [1394, 31] on button "Invite & Share" at bounding box center [1394, 25] width 115 height 28
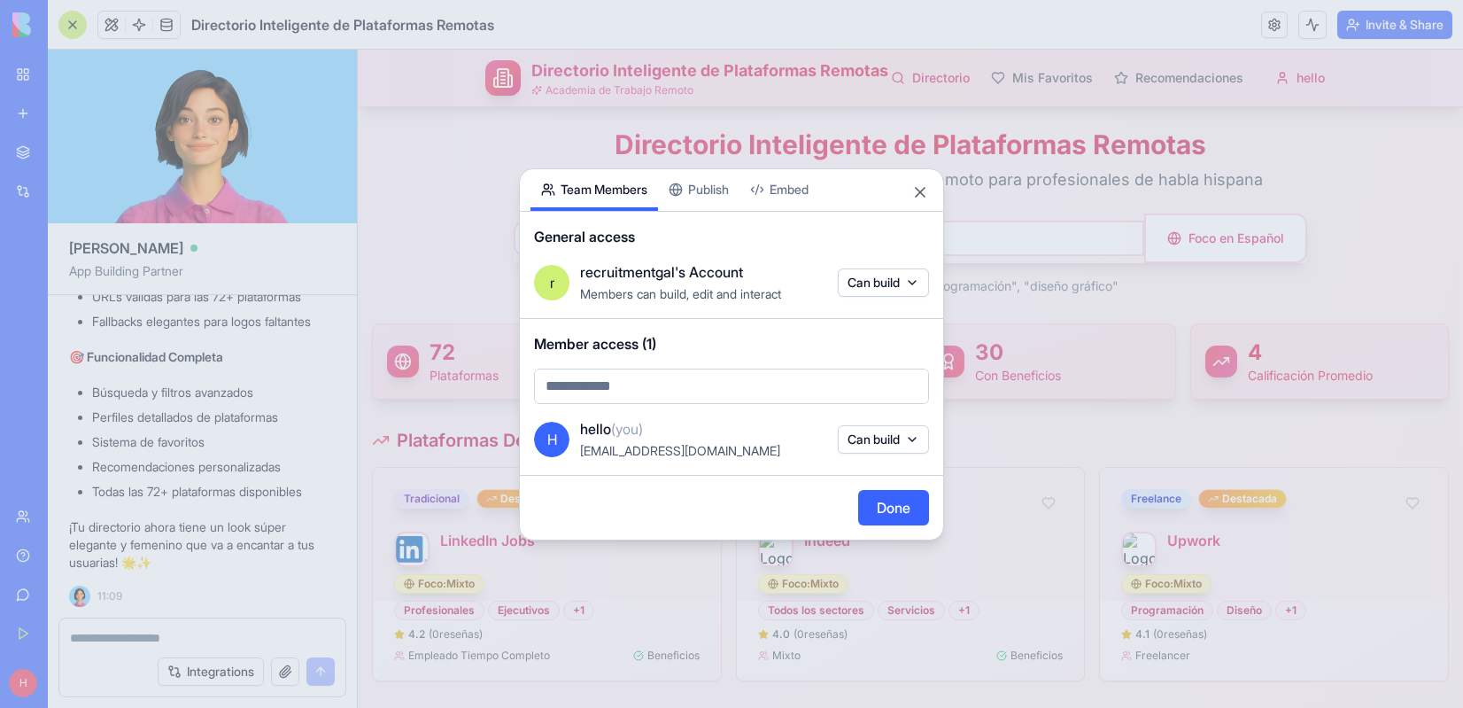
click at [593, 386] on body "BETA My Workspace New app Marketplace Integrations Recent TimeTracker Pro Deliv…" at bounding box center [731, 354] width 1463 height 708
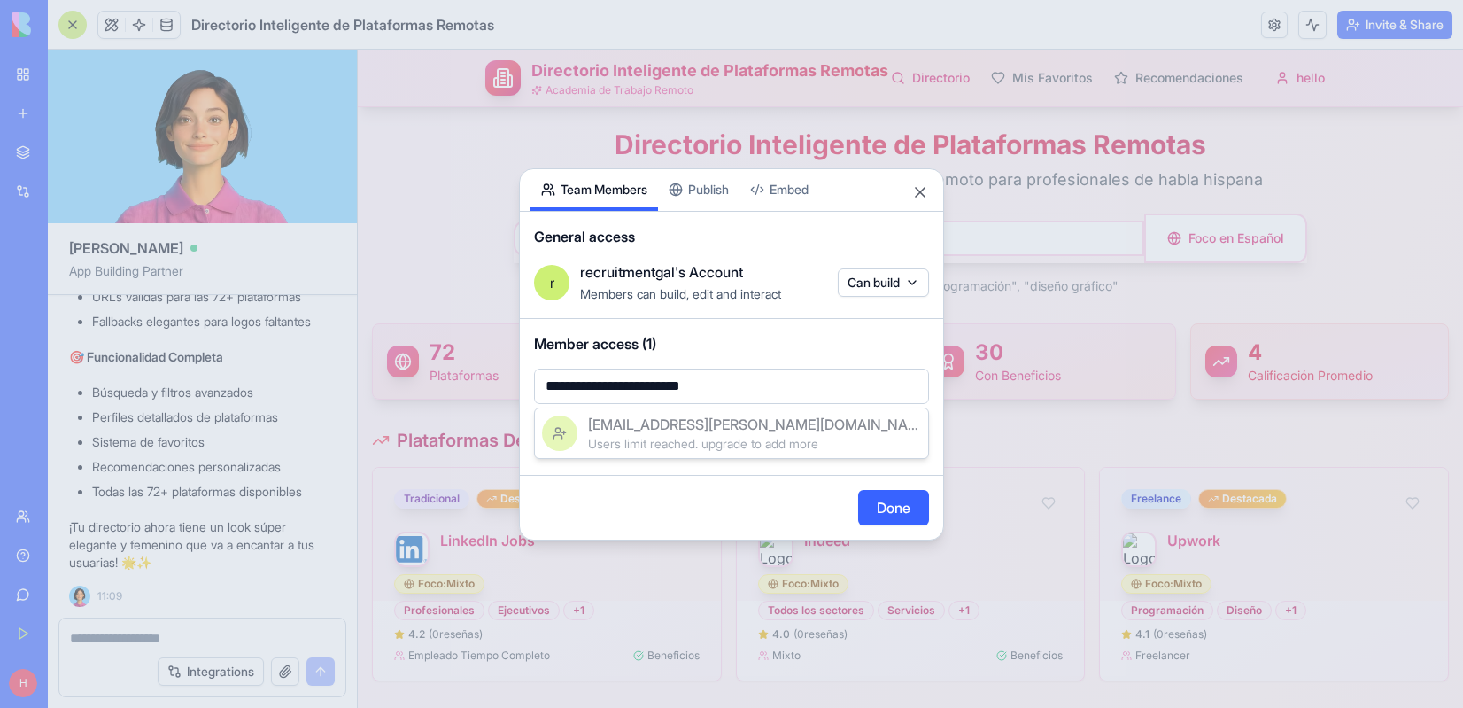
type input "**********"
click at [755, 390] on div at bounding box center [731, 354] width 1463 height 708
click at [849, 443] on button "Can build" at bounding box center [883, 439] width 91 height 28
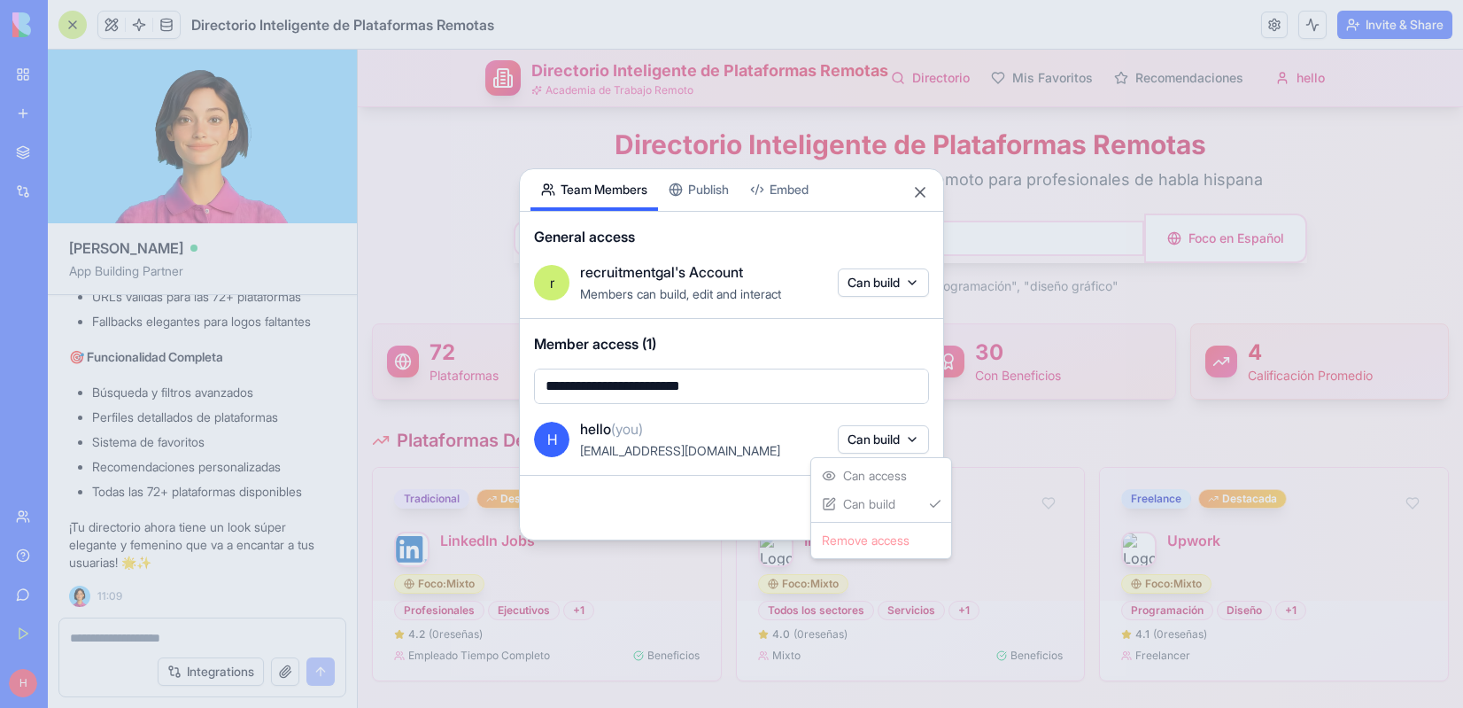
drag, startPoint x: 850, startPoint y: 443, endPoint x: 837, endPoint y: 426, distance: 21.4
click at [850, 442] on div at bounding box center [731, 354] width 1463 height 708
click at [793, 337] on span "Member access (1)" at bounding box center [731, 343] width 395 height 21
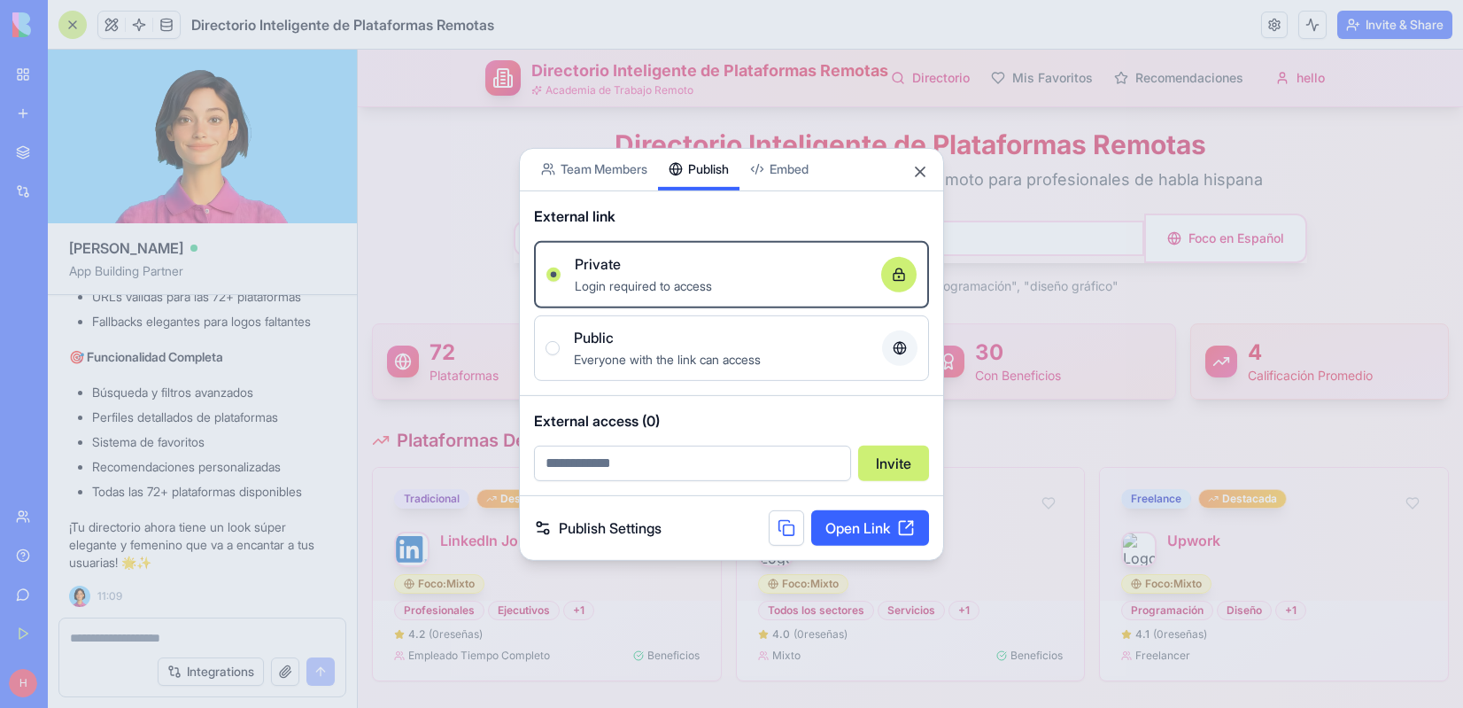
click at [716, 189] on div "Share App Team Members Publish Embed External link Private Login required to ac…" at bounding box center [731, 353] width 425 height 413
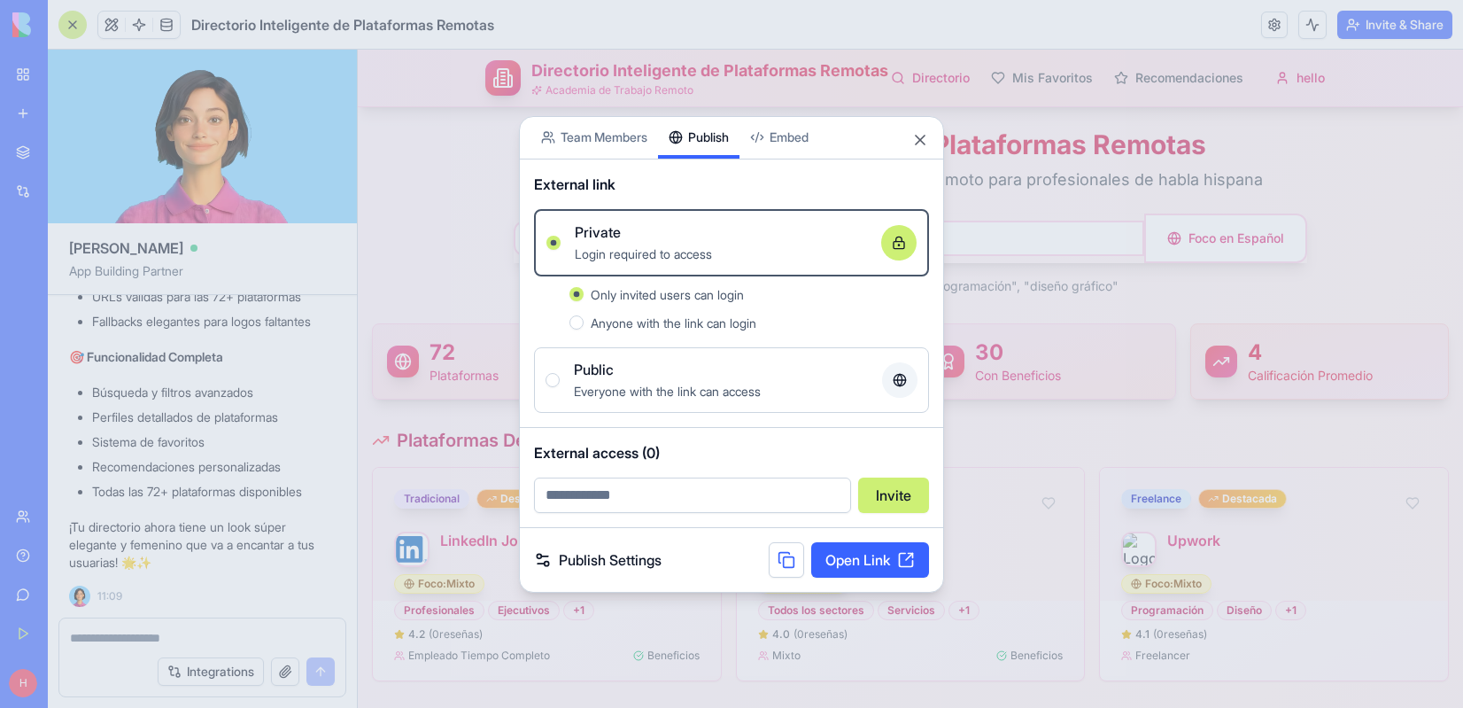
click at [554, 380] on button "Public Everyone with the link can access" at bounding box center [553, 380] width 14 height 14
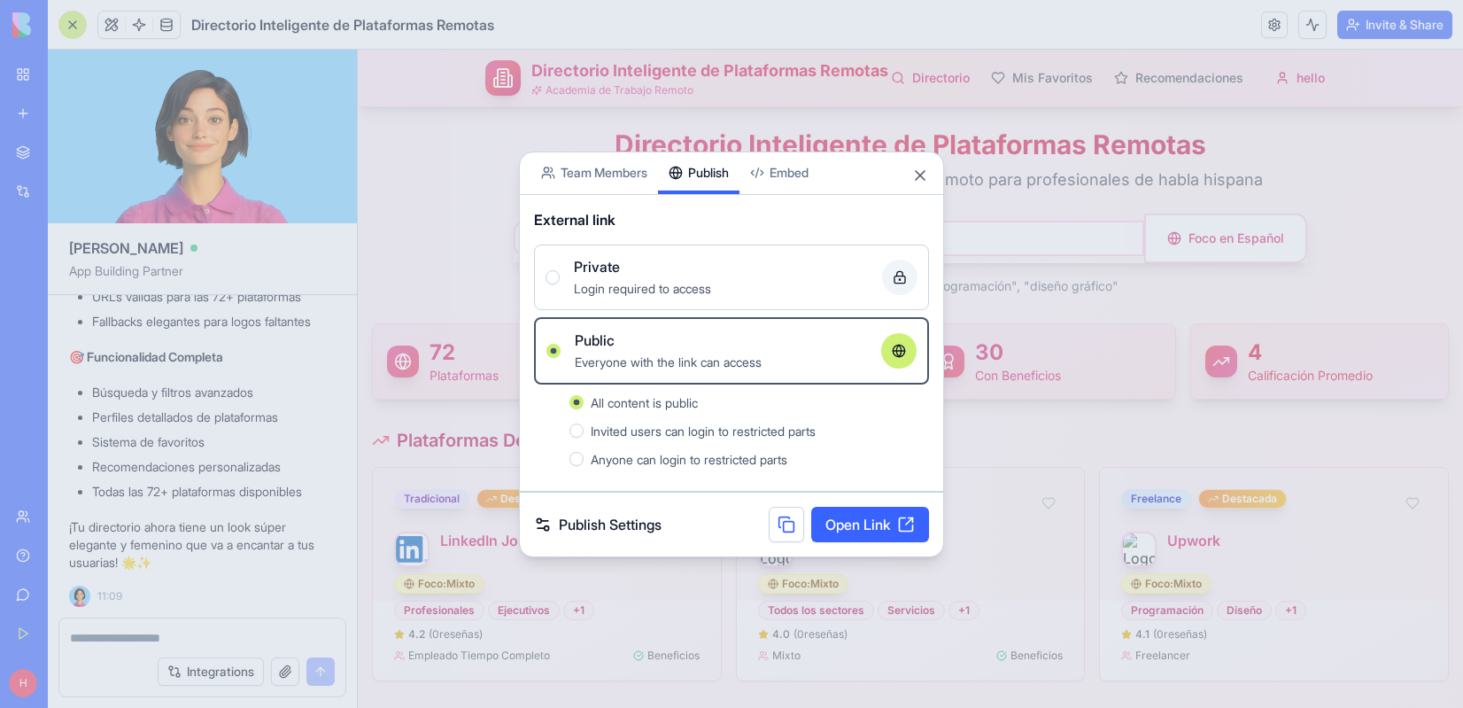
click at [778, 525] on button at bounding box center [786, 524] width 35 height 35
click at [920, 174] on button "Close" at bounding box center [920, 176] width 18 height 18
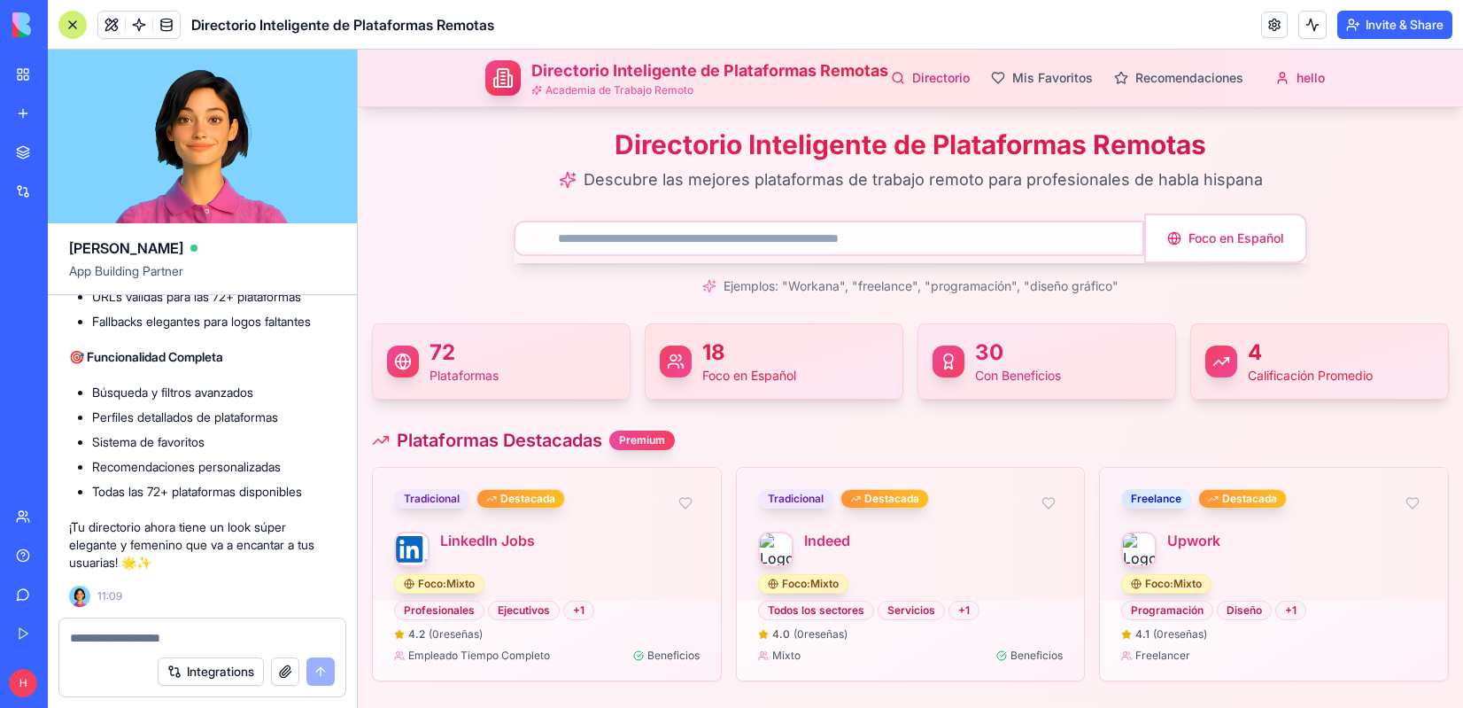
click at [102, 632] on textarea at bounding box center [202, 638] width 265 height 18
click at [102, 633] on textarea at bounding box center [202, 638] width 265 height 18
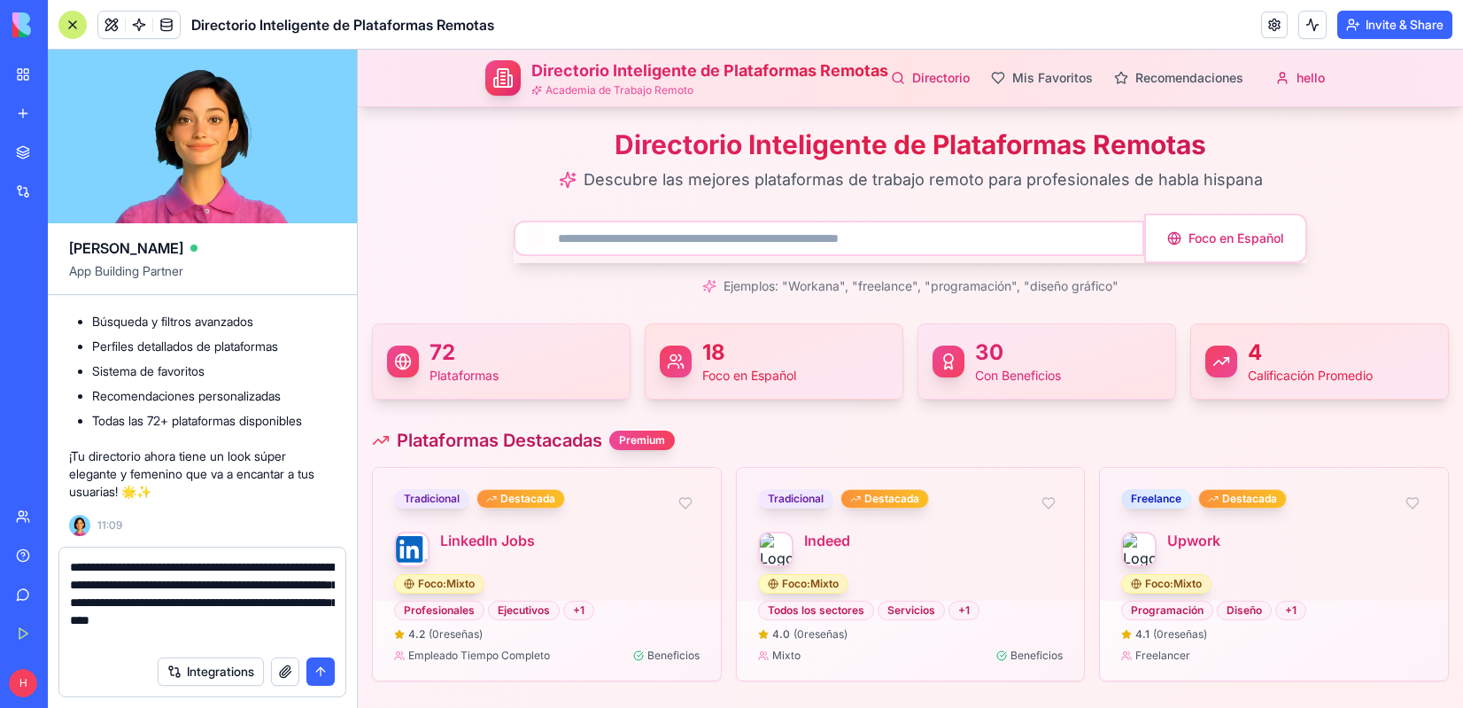
type textarea "**********"
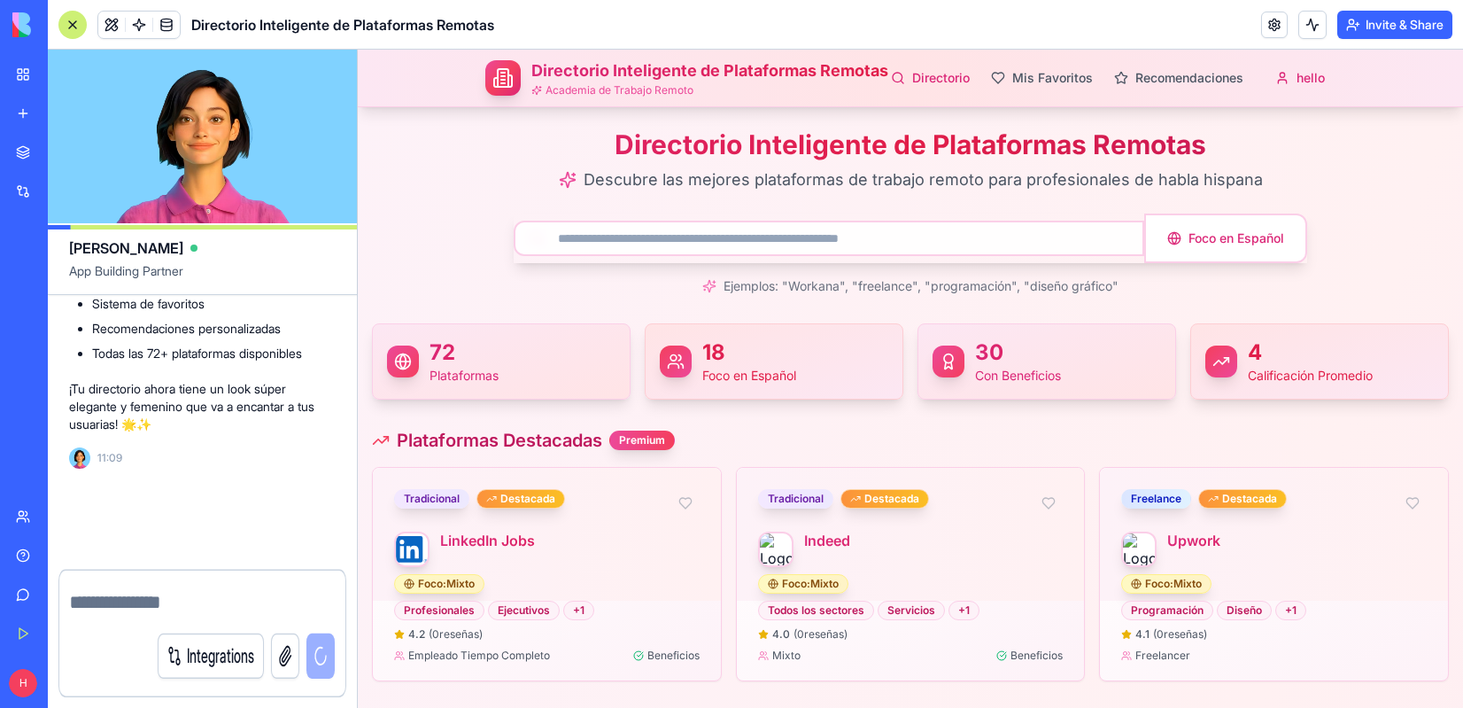
scroll to position [13225, 0]
